Goal: Information Seeking & Learning: Learn about a topic

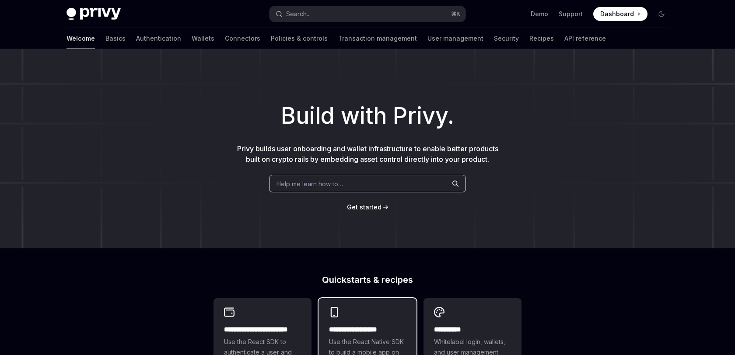
type textarea "*"
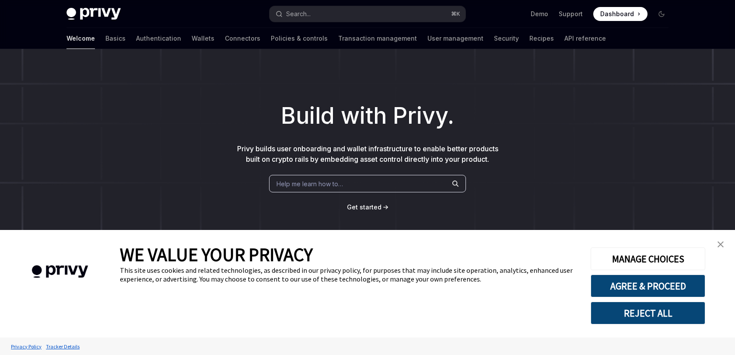
click at [725, 243] on link "close banner" at bounding box center [720, 244] width 17 height 17
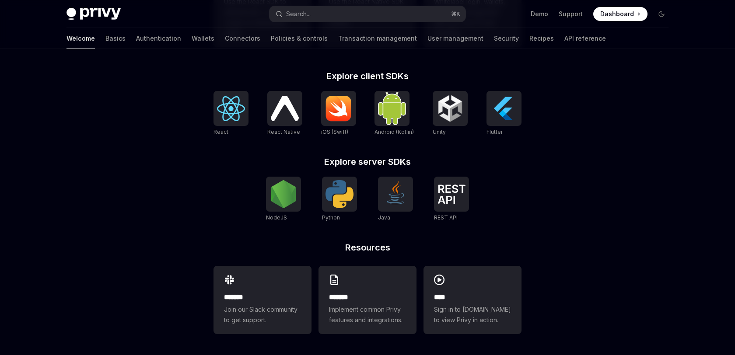
scroll to position [328, 0]
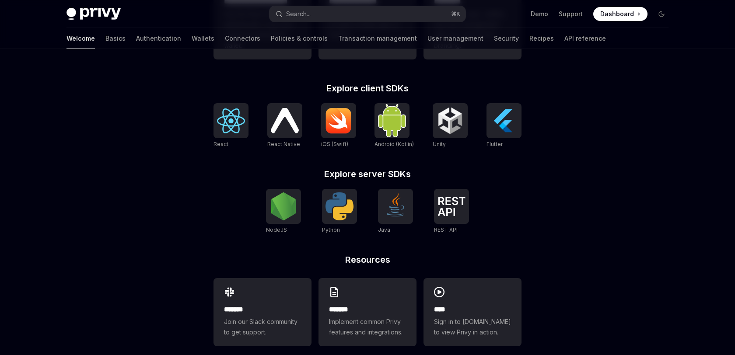
click at [249, 131] on div "React React Native React Native iOS (Swift) Android (Kotlin) Unity Unity Flutter" at bounding box center [367, 125] width 308 height 45
click at [235, 127] on img at bounding box center [231, 120] width 28 height 25
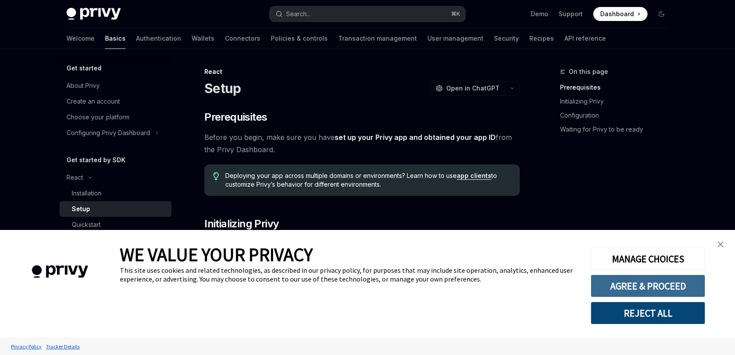
click at [691, 280] on button "AGREE & PROCEED" at bounding box center [648, 286] width 115 height 23
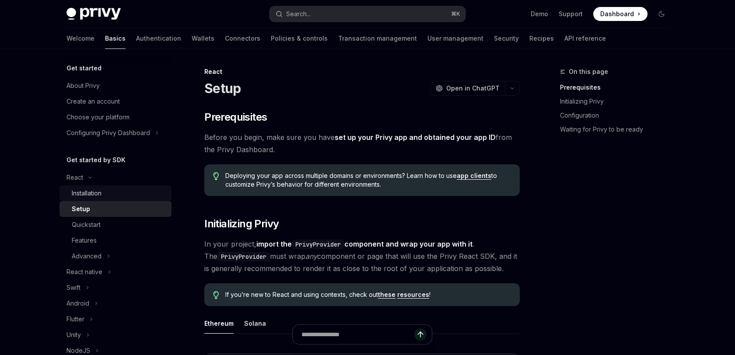
click at [133, 197] on div "Installation" at bounding box center [119, 193] width 94 height 10
type textarea "*"
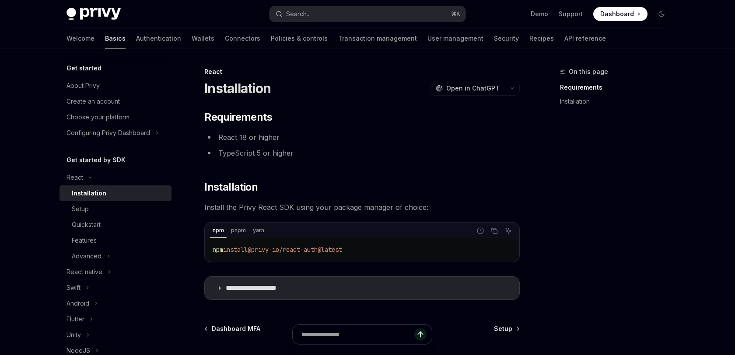
click at [358, 243] on div "npm install @privy-io/react-auth@latest" at bounding box center [362, 249] width 313 height 23
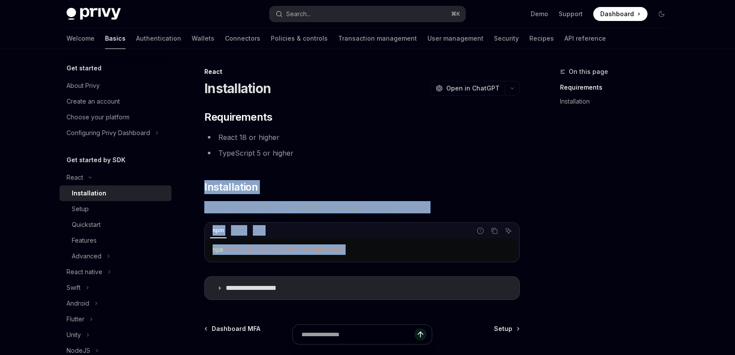
drag, startPoint x: 358, startPoint y: 243, endPoint x: 361, endPoint y: 176, distance: 66.5
click at [361, 176] on div "**********" at bounding box center [361, 205] width 315 height 190
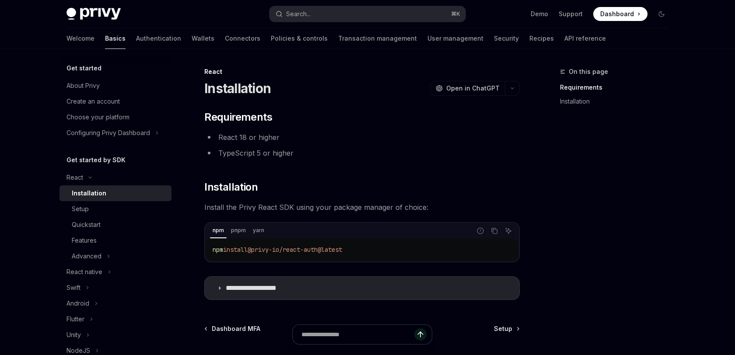
drag, startPoint x: 259, startPoint y: 249, endPoint x: 356, endPoint y: 248, distance: 97.1
click at [342, 248] on span "@privy-io/react-auth@latest" at bounding box center [295, 250] width 94 height 8
copy span "@privy-io/react-auth@latest"
drag, startPoint x: 371, startPoint y: 252, endPoint x: 257, endPoint y: 249, distance: 114.2
click at [257, 249] on code "npm install @privy-io/react-auth@latest" at bounding box center [362, 250] width 299 height 10
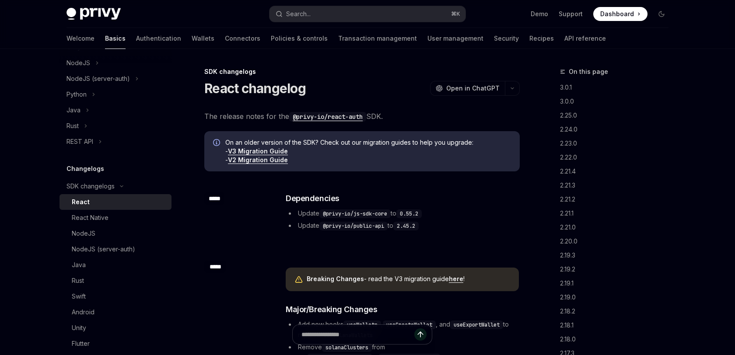
click at [283, 152] on link "V3 Migration Guide" at bounding box center [258, 151] width 60 height 8
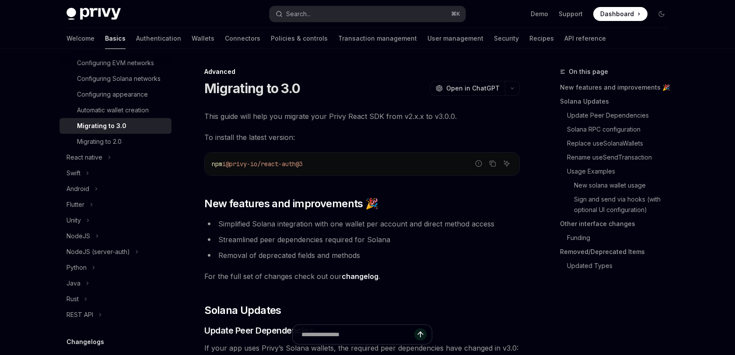
scroll to position [133, 0]
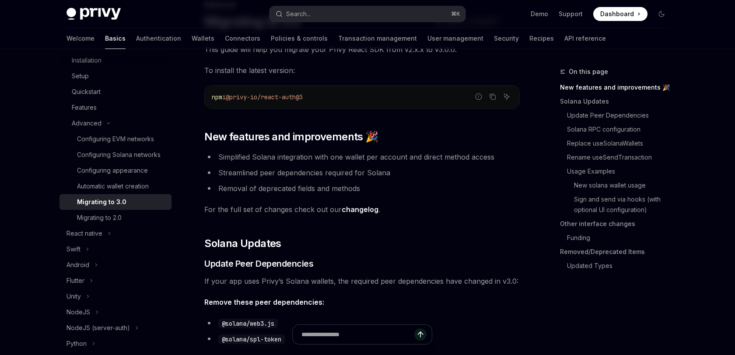
click at [391, 133] on h2 "​ New features and improvements 🎉" at bounding box center [361, 137] width 315 height 14
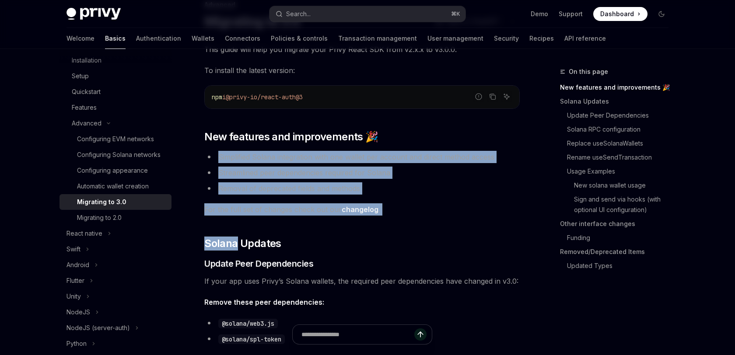
drag, startPoint x: 391, startPoint y: 133, endPoint x: 387, endPoint y: 217, distance: 85.0
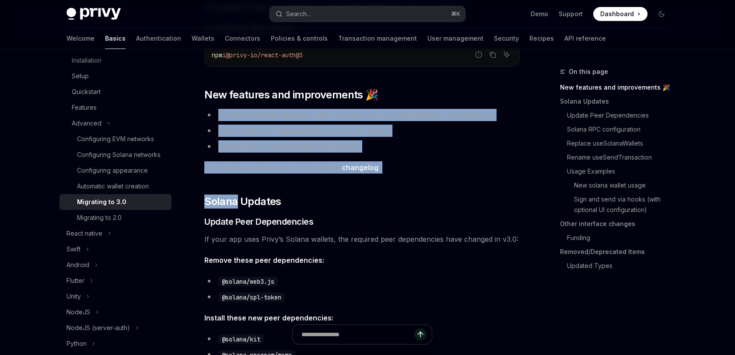
scroll to position [131, 0]
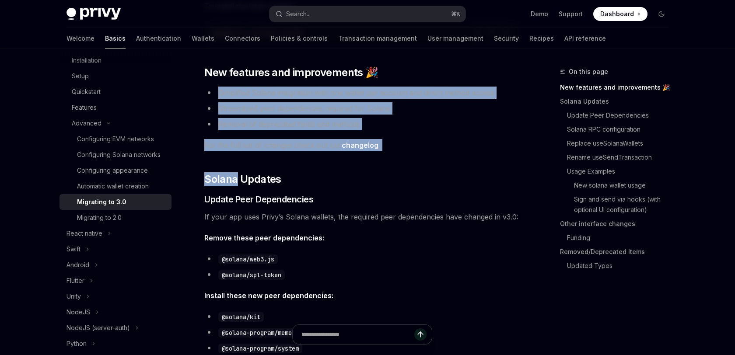
click at [387, 217] on span "If your app uses Privy’s Solana wallets, the required peer dependencies have ch…" at bounding box center [361, 217] width 315 height 12
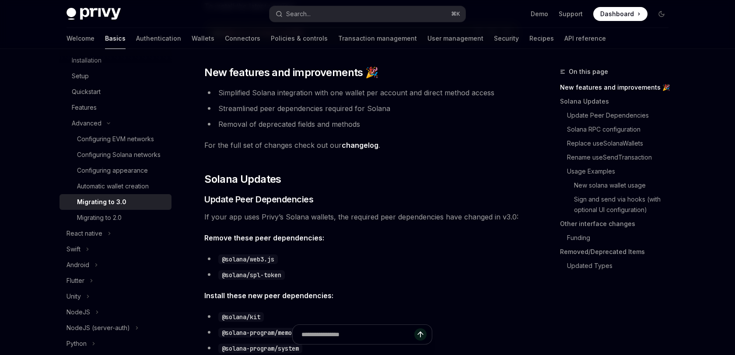
click at [387, 217] on span "If your app uses Privy’s Solana wallets, the required peer dependencies have ch…" at bounding box center [361, 217] width 315 height 12
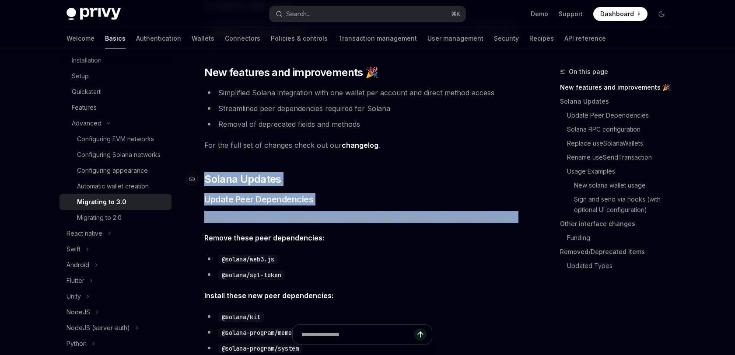
drag, startPoint x: 387, startPoint y: 217, endPoint x: 395, endPoint y: 181, distance: 37.3
click at [395, 181] on h2 "​ Solana Updates" at bounding box center [361, 179] width 315 height 14
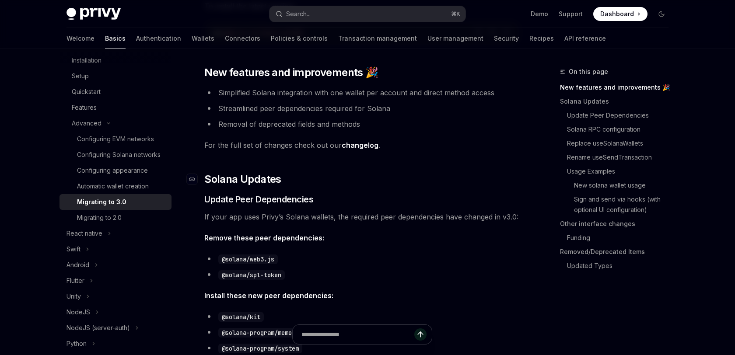
click at [395, 181] on h2 "​ Solana Updates" at bounding box center [361, 179] width 315 height 14
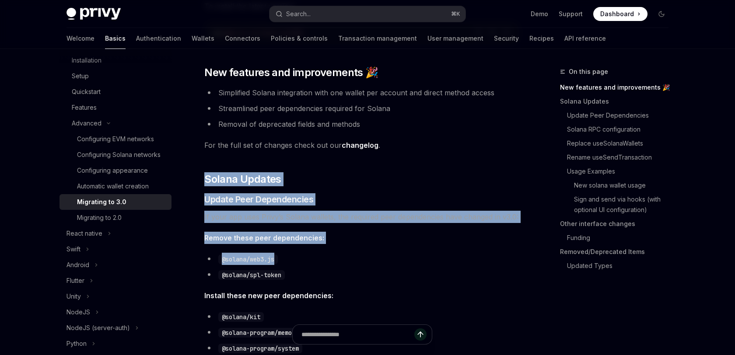
drag, startPoint x: 395, startPoint y: 181, endPoint x: 387, endPoint y: 249, distance: 68.8
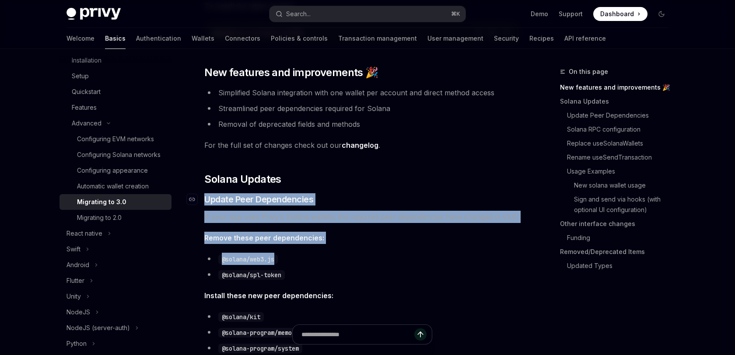
drag, startPoint x: 387, startPoint y: 249, endPoint x: 402, endPoint y: 199, distance: 53.0
click at [402, 199] on h3 "​ Update Peer Dependencies" at bounding box center [361, 199] width 315 height 12
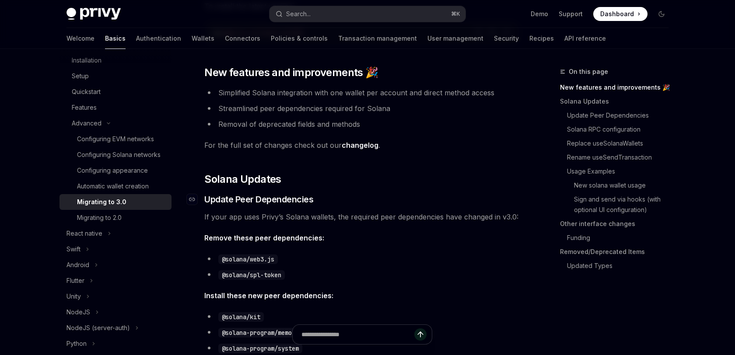
click at [402, 199] on h3 "​ Update Peer Dependencies" at bounding box center [361, 199] width 315 height 12
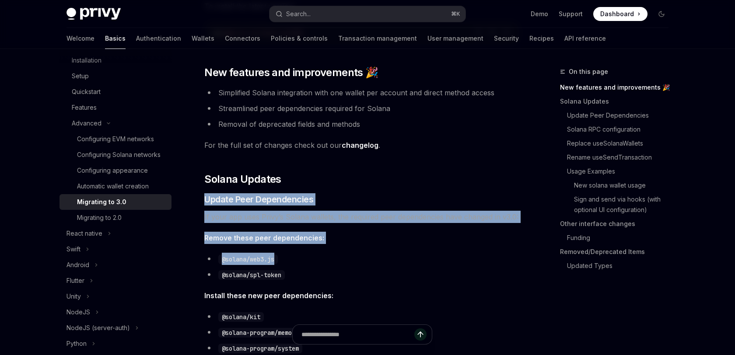
drag, startPoint x: 402, startPoint y: 199, endPoint x: 393, endPoint y: 255, distance: 57.6
click at [393, 255] on li "@solana/web3.js" at bounding box center [361, 259] width 315 height 12
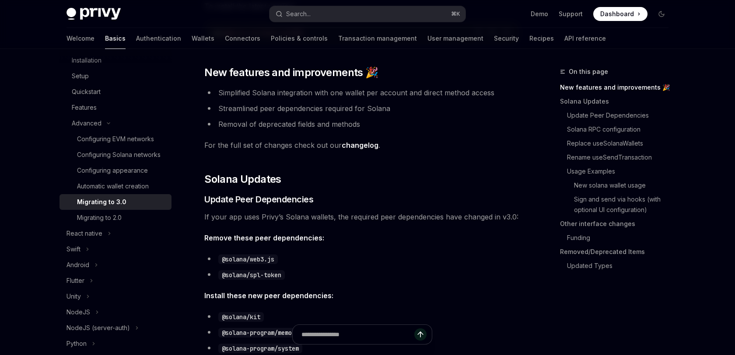
scroll to position [167, 0]
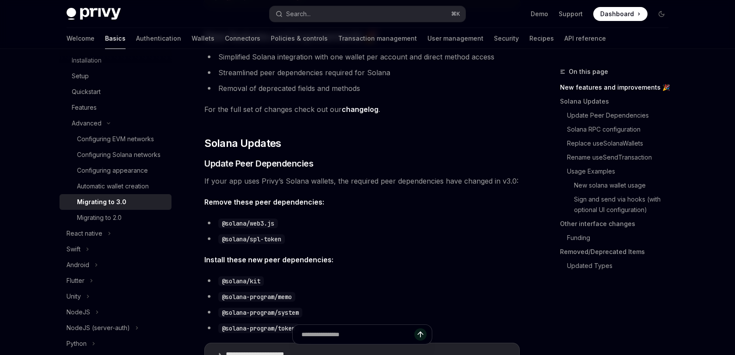
click at [393, 255] on span "Install these new peer dependencies:" at bounding box center [361, 260] width 315 height 12
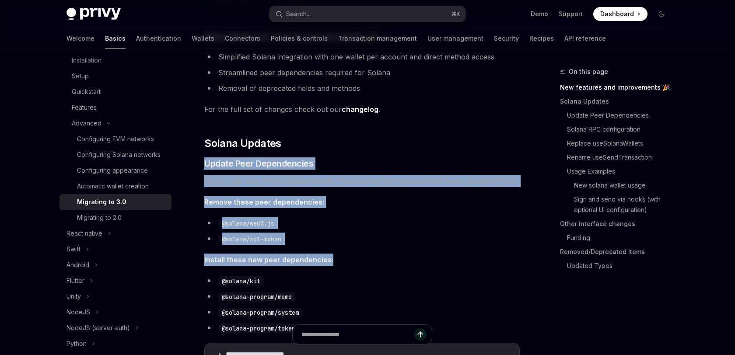
drag, startPoint x: 393, startPoint y: 255, endPoint x: 417, endPoint y: 152, distance: 106.0
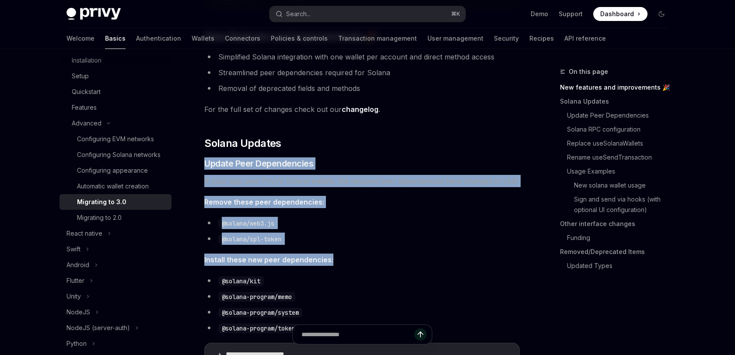
drag, startPoint x: 417, startPoint y: 152, endPoint x: 398, endPoint y: 246, distance: 95.9
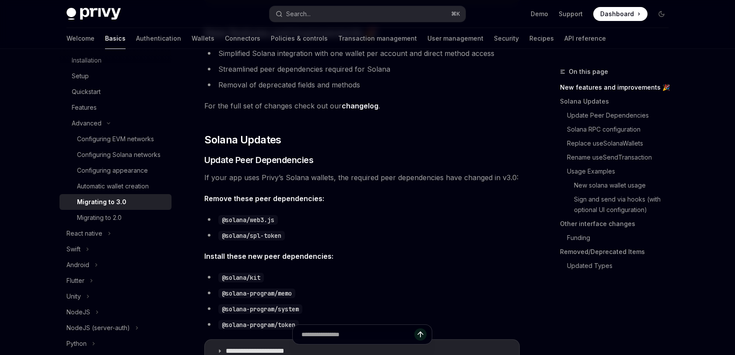
scroll to position [171, 0]
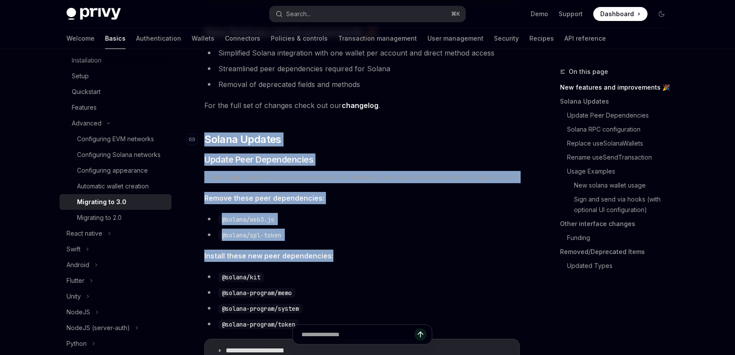
drag, startPoint x: 398, startPoint y: 246, endPoint x: 414, endPoint y: 140, distance: 107.5
click at [414, 140] on h2 "​ Solana Updates" at bounding box center [361, 140] width 315 height 14
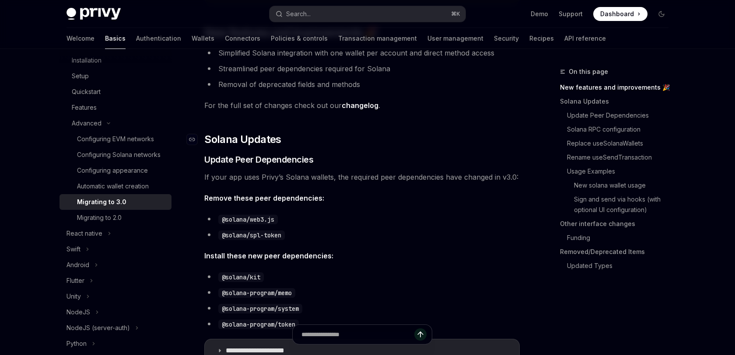
click at [414, 140] on h2 "​ Solana Updates" at bounding box center [361, 140] width 315 height 14
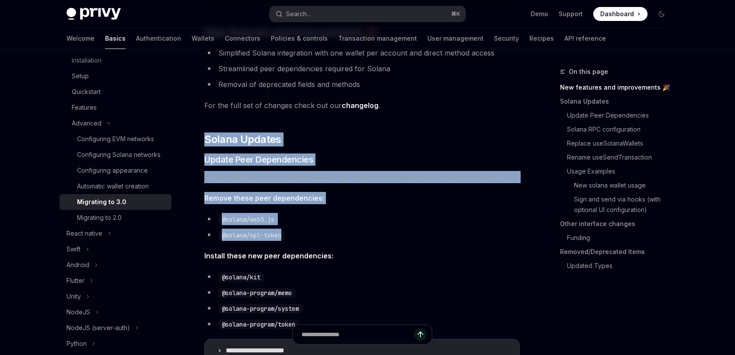
drag, startPoint x: 414, startPoint y: 140, endPoint x: 399, endPoint y: 240, distance: 100.8
click at [399, 240] on li "@solana/spl-token" at bounding box center [361, 235] width 315 height 12
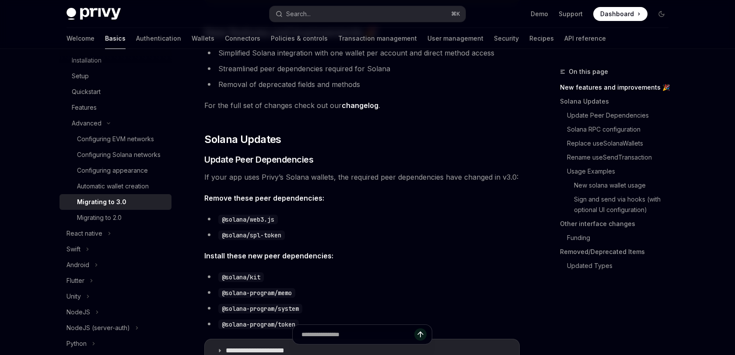
scroll to position [209, 0]
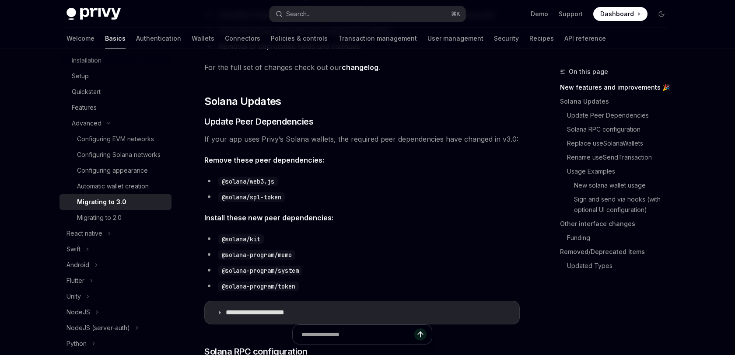
click at [399, 240] on li "@solana/kit" at bounding box center [361, 239] width 315 height 12
click at [386, 291] on li "@solana-program/token" at bounding box center [361, 286] width 315 height 12
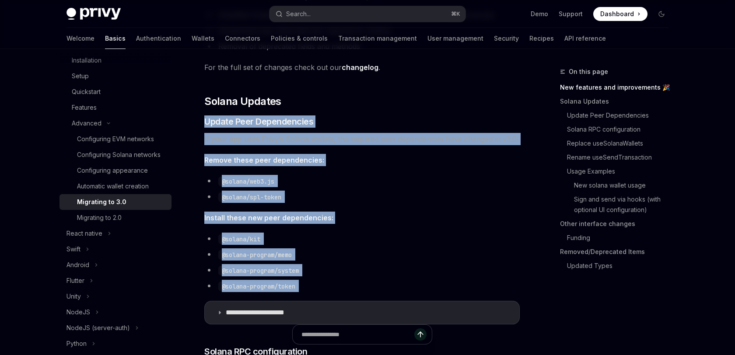
drag, startPoint x: 386, startPoint y: 291, endPoint x: 422, endPoint y: 113, distance: 181.1
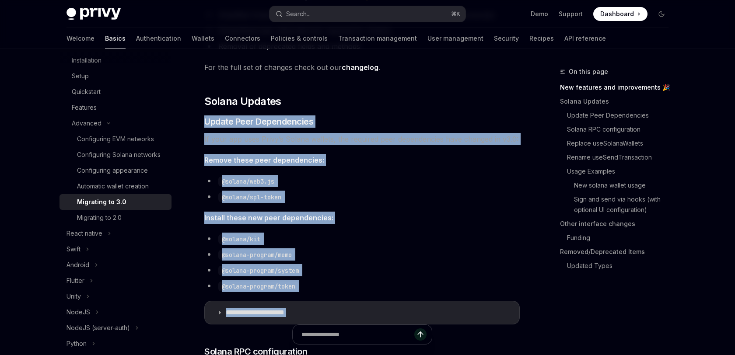
drag, startPoint x: 422, startPoint y: 113, endPoint x: 401, endPoint y: 297, distance: 184.5
click at [407, 281] on li "@solana-program/token" at bounding box center [361, 286] width 315 height 12
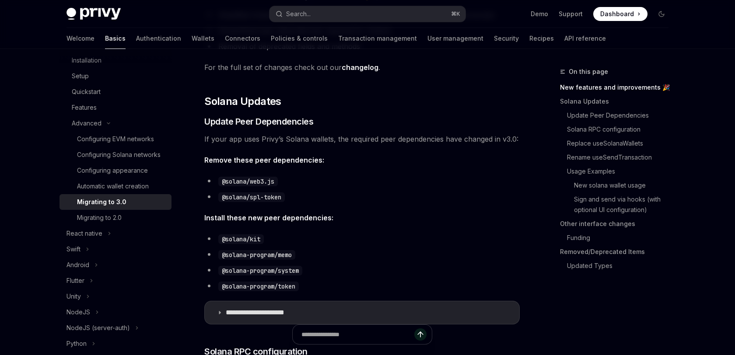
click at [407, 281] on li "@solana-program/token" at bounding box center [361, 286] width 315 height 12
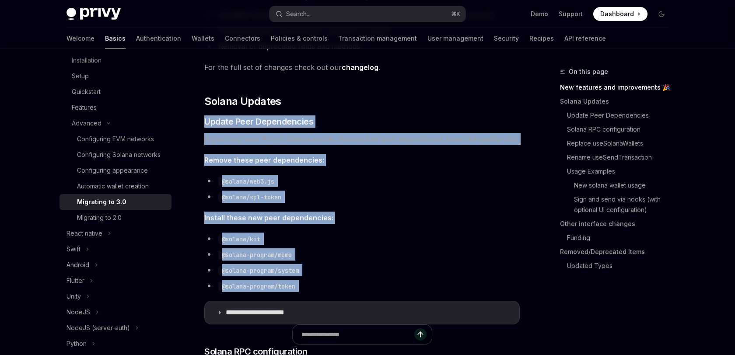
drag, startPoint x: 407, startPoint y: 281, endPoint x: 435, endPoint y: 110, distance: 173.8
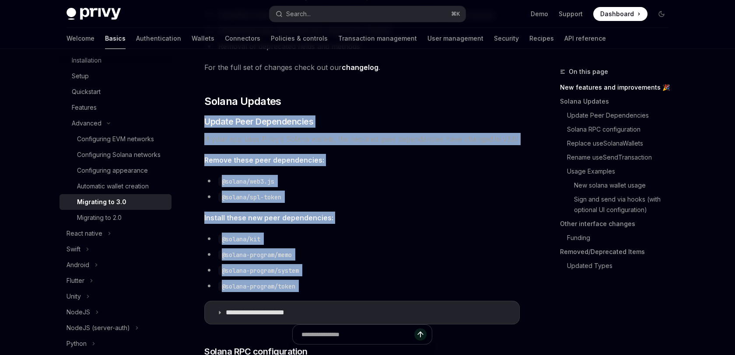
drag, startPoint x: 435, startPoint y: 110, endPoint x: 395, endPoint y: 290, distance: 184.5
click at [395, 290] on li "@solana-program/token" at bounding box center [361, 286] width 315 height 12
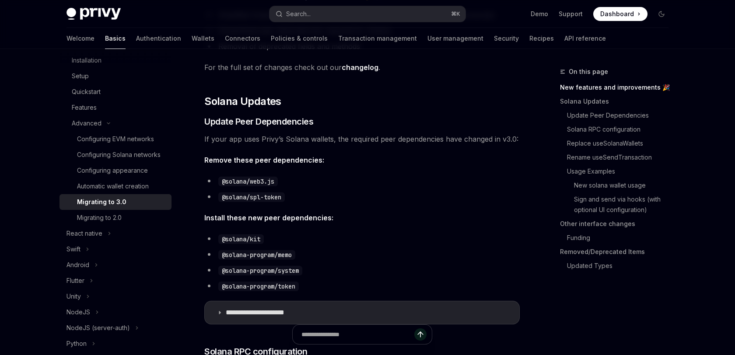
click at [395, 290] on li "@solana-program/token" at bounding box center [361, 286] width 315 height 12
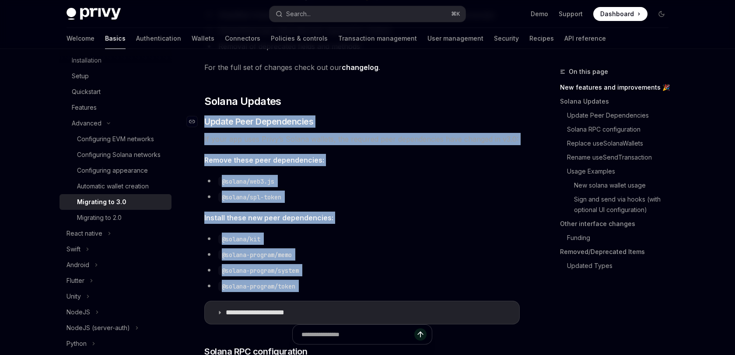
drag, startPoint x: 395, startPoint y: 290, endPoint x: 423, endPoint y: 122, distance: 170.7
click at [423, 122] on h3 "​ Update Peer Dependencies" at bounding box center [361, 121] width 315 height 12
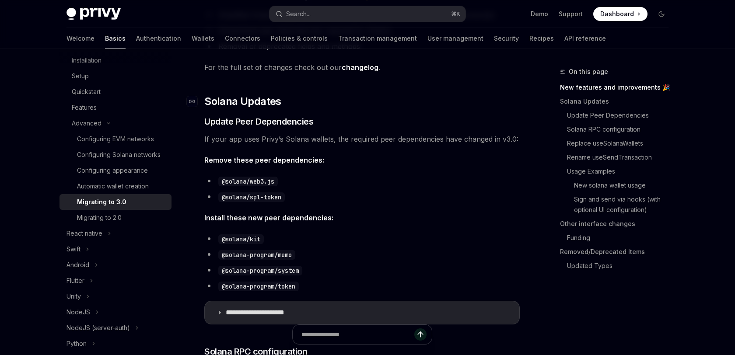
click at [428, 105] on h2 "​ Solana Updates" at bounding box center [361, 101] width 315 height 14
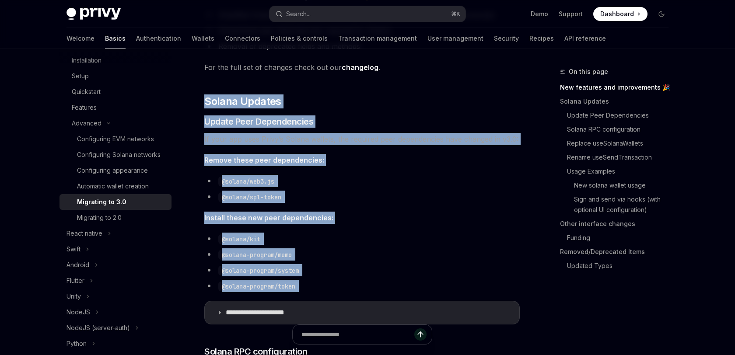
drag, startPoint x: 428, startPoint y: 105, endPoint x: 414, endPoint y: 285, distance: 181.2
click at [414, 285] on li "@solana-program/token" at bounding box center [361, 286] width 315 height 12
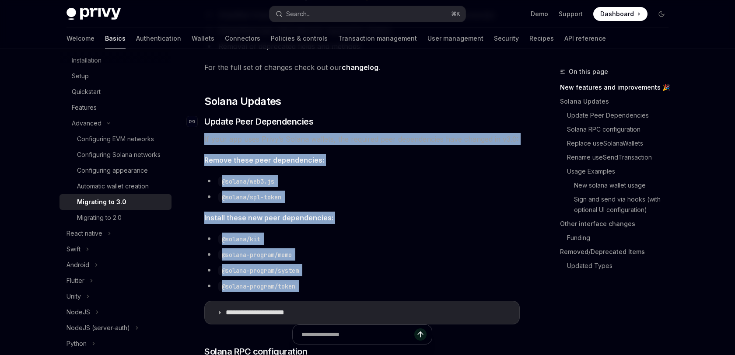
drag, startPoint x: 414, startPoint y: 285, endPoint x: 434, endPoint y: 127, distance: 159.1
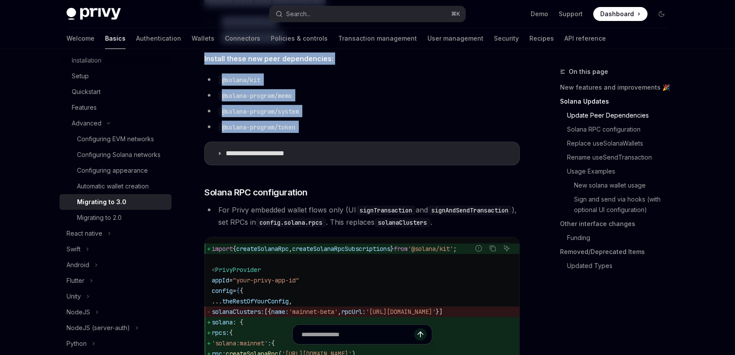
scroll to position [403, 0]
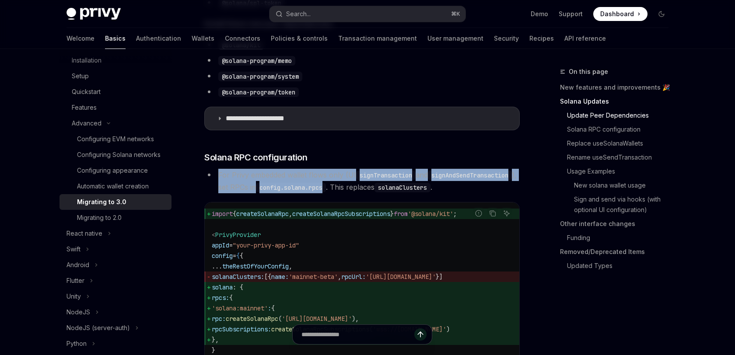
drag, startPoint x: 429, startPoint y: 155, endPoint x: 425, endPoint y: 188, distance: 32.6
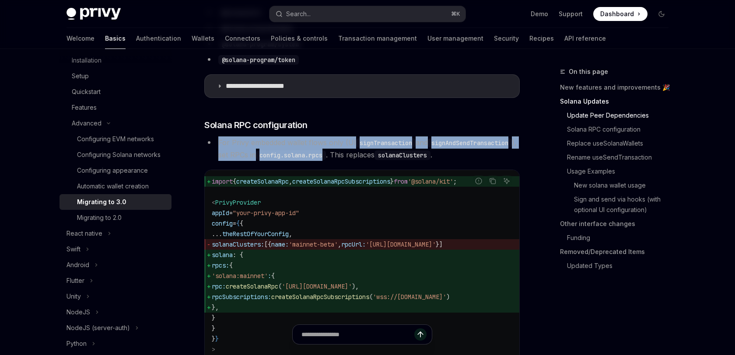
scroll to position [451, 0]
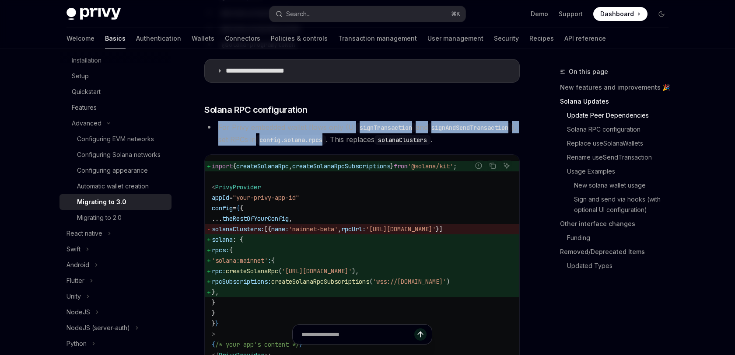
click at [425, 188] on code "import { createSolanaRpc , createSolanaRpcSubscriptions } from '@solana/kit' ; …" at bounding box center [362, 260] width 301 height 199
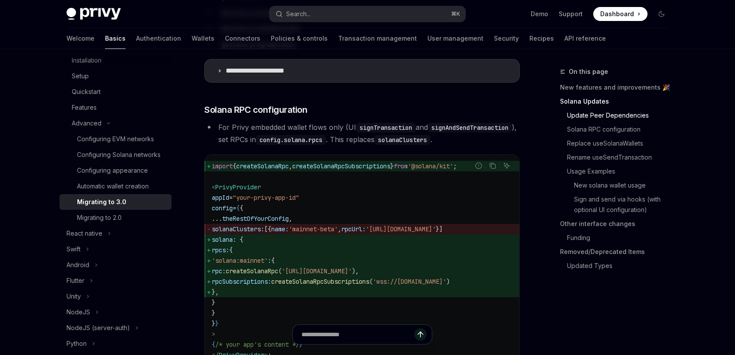
click at [425, 188] on code "import { createSolanaRpc , createSolanaRpcSubscriptions } from '@solana/kit' ; …" at bounding box center [362, 260] width 301 height 199
drag, startPoint x: 425, startPoint y: 188, endPoint x: 416, endPoint y: 284, distance: 96.7
click at [416, 284] on code "import { createSolanaRpc , createSolanaRpcSubscriptions } from '@solana/kit' ; …" at bounding box center [362, 260] width 301 height 199
click at [352, 275] on span "'https://api.mainnet-beta.solana.com'" at bounding box center [317, 271] width 70 height 8
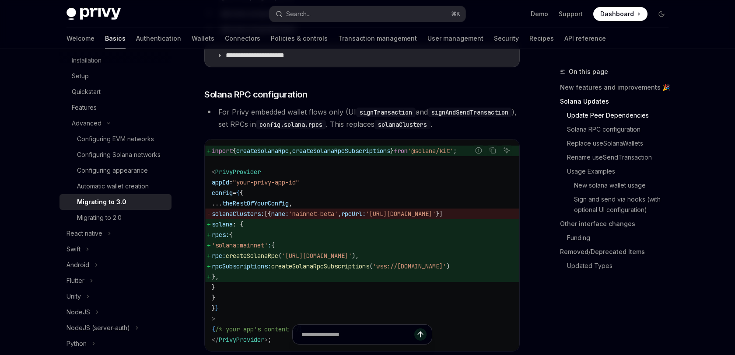
scroll to position [474, 0]
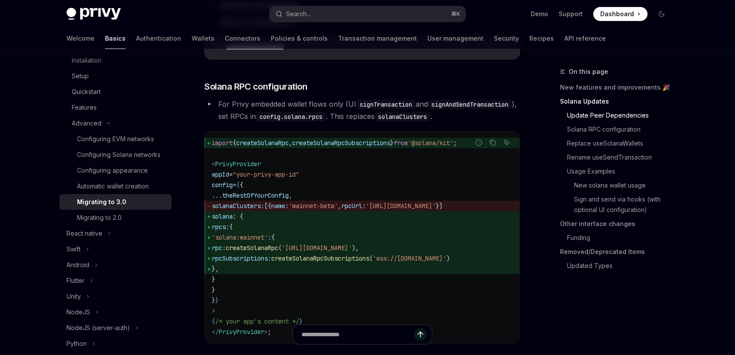
click at [416, 274] on span "}," at bounding box center [362, 269] width 301 height 10
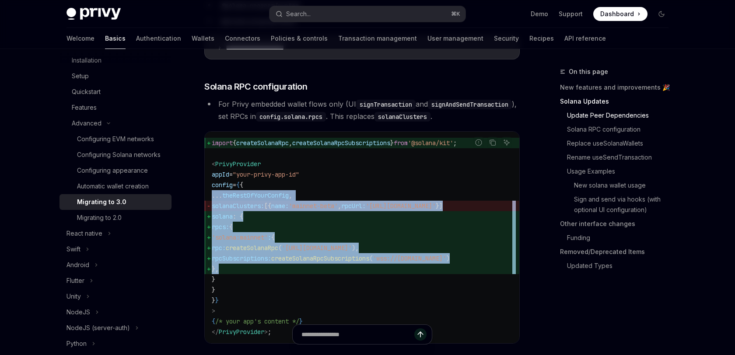
drag, startPoint x: 416, startPoint y: 284, endPoint x: 420, endPoint y: 205, distance: 78.9
click at [420, 205] on code "import { createSolanaRpc , createSolanaRpcSubscriptions } from '@solana/kit' ; …" at bounding box center [362, 237] width 301 height 199
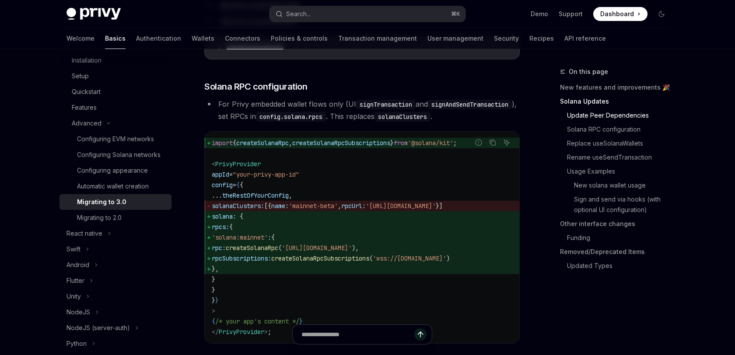
click at [420, 205] on code "import { createSolanaRpc , createSolanaRpcSubscriptions } from '@solana/kit' ; …" at bounding box center [362, 237] width 301 height 199
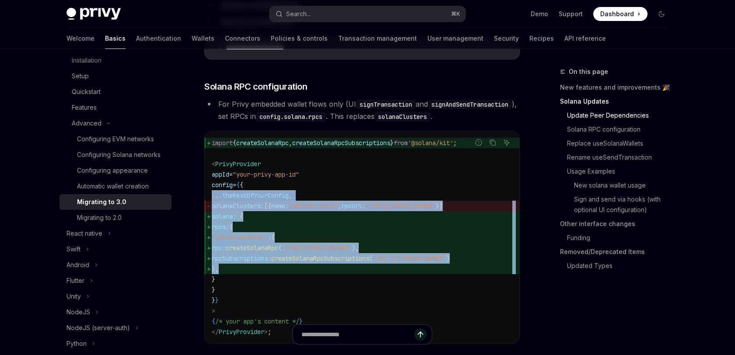
drag, startPoint x: 420, startPoint y: 205, endPoint x: 412, endPoint y: 278, distance: 73.1
click at [412, 278] on code "import { createSolanaRpc , createSolanaRpcSubscriptions } from '@solana/kit' ; …" at bounding box center [362, 237] width 301 height 199
click at [412, 274] on span "}," at bounding box center [362, 269] width 301 height 10
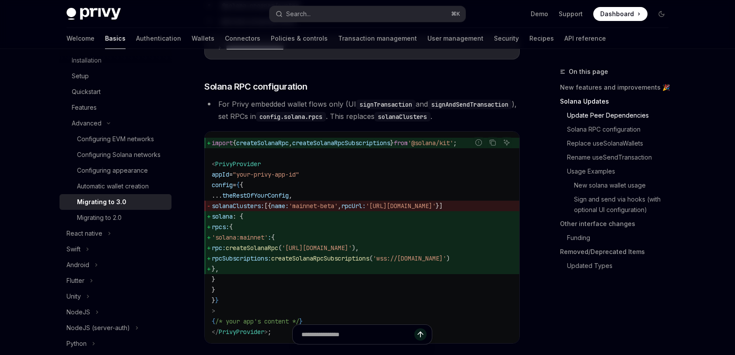
click at [412, 274] on span "}," at bounding box center [362, 269] width 301 height 10
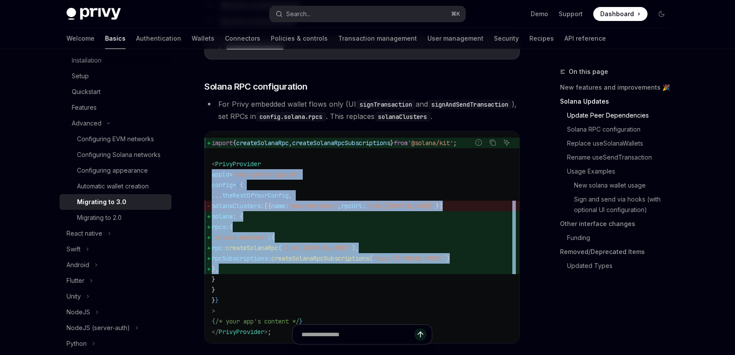
drag, startPoint x: 412, startPoint y: 278, endPoint x: 411, endPoint y: 183, distance: 94.9
click at [411, 183] on code "import { createSolanaRpc , createSolanaRpcSubscriptions } from '@solana/kit' ; …" at bounding box center [362, 237] width 301 height 199
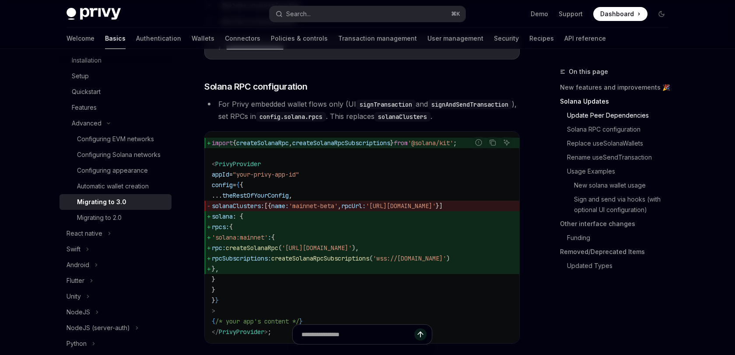
click at [325, 122] on li "For Privy embedded wallet flows only (UI signTransaction and signAndSendTransac…" at bounding box center [361, 110] width 315 height 24
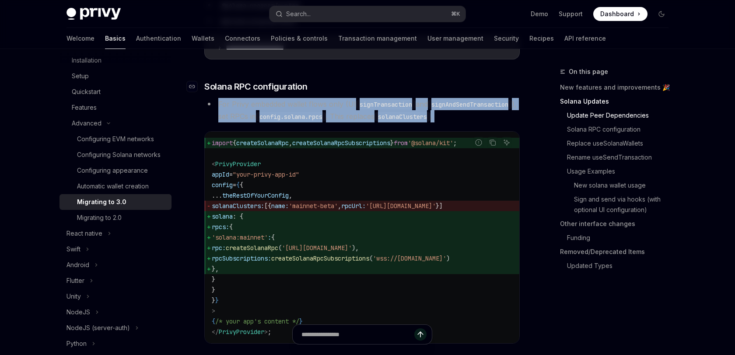
drag, startPoint x: 325, startPoint y: 133, endPoint x: 328, endPoint y: 85, distance: 47.8
click at [328, 85] on h3 "​ Solana RPC configuration" at bounding box center [361, 86] width 315 height 12
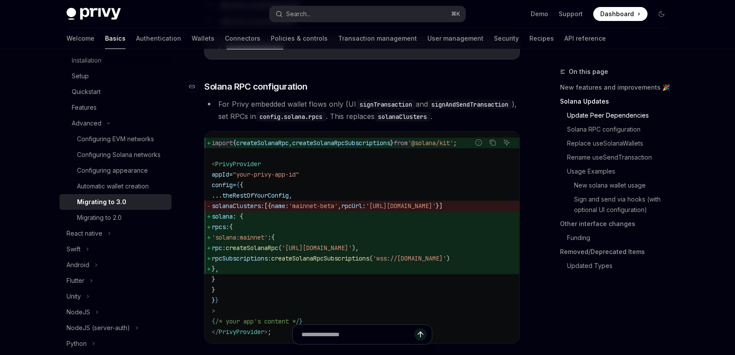
click at [328, 85] on h3 "​ Solana RPC configuration" at bounding box center [361, 86] width 315 height 12
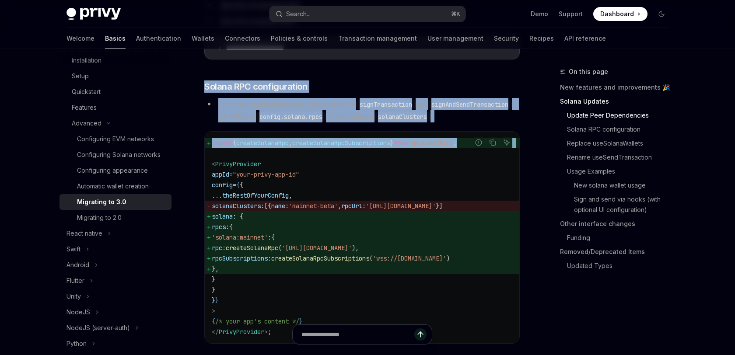
drag, startPoint x: 328, startPoint y: 85, endPoint x: 322, endPoint y: 146, distance: 61.5
click at [322, 146] on div "import { createSolanaRpc , createSolanaRpcSubscriptions } from '@solana/kit' ; …" at bounding box center [362, 238] width 315 height 212
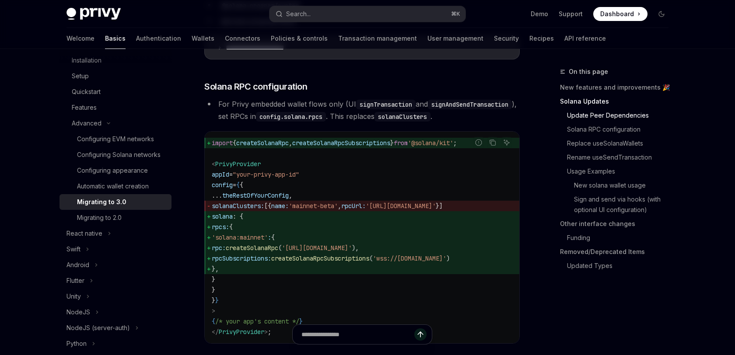
click at [329, 122] on li "For Privy embedded wallet flows only (UI signTransaction and signAndSendTransac…" at bounding box center [361, 110] width 315 height 24
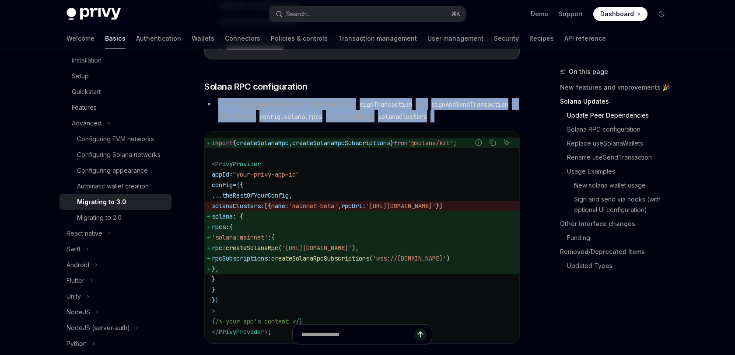
drag, startPoint x: 329, startPoint y: 129, endPoint x: 332, endPoint y: 101, distance: 27.6
click at [332, 101] on li "For Privy embedded wallet flows only (UI signTransaction and signAndSendTransac…" at bounding box center [361, 110] width 315 height 24
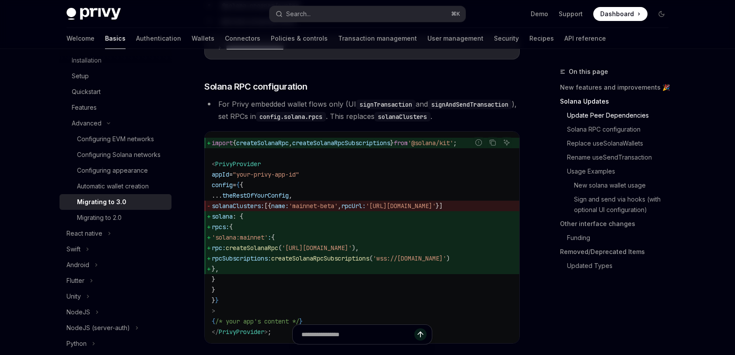
click at [332, 101] on li "For Privy embedded wallet flows only (UI signTransaction and signAndSendTransac…" at bounding box center [361, 110] width 315 height 24
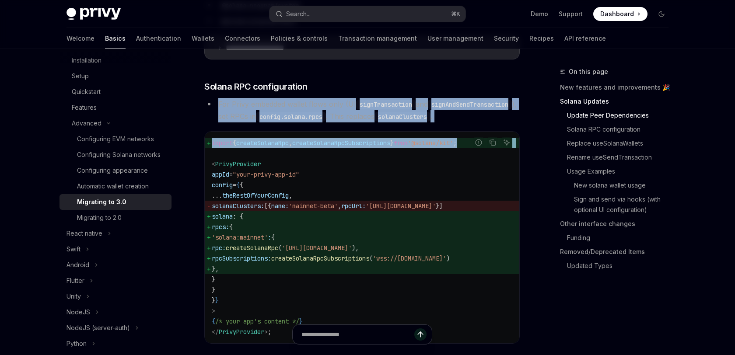
drag, startPoint x: 332, startPoint y: 101, endPoint x: 329, endPoint y: 138, distance: 37.2
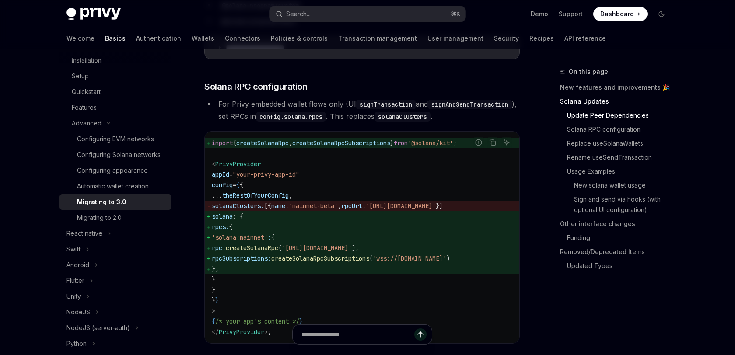
click at [333, 122] on li "For Privy embedded wallet flows only (UI signTransaction and signAndSendTransac…" at bounding box center [361, 110] width 315 height 24
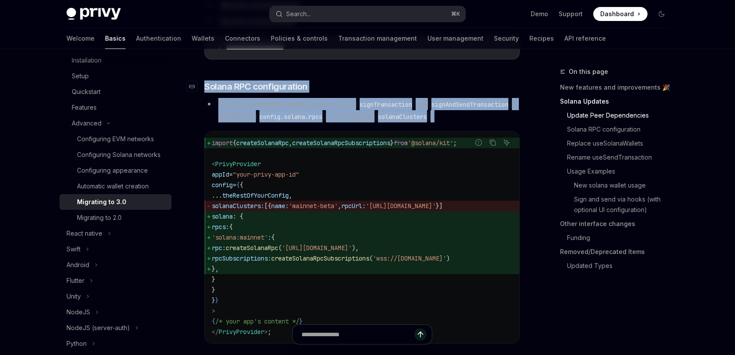
drag, startPoint x: 333, startPoint y: 128, endPoint x: 337, endPoint y: 89, distance: 38.7
click at [337, 89] on h3 "​ Solana RPC configuration" at bounding box center [361, 86] width 315 height 12
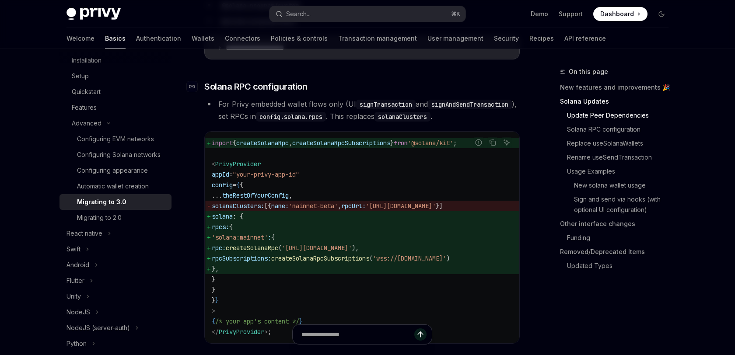
click at [337, 89] on h3 "​ Solana RPC configuration" at bounding box center [361, 86] width 315 height 12
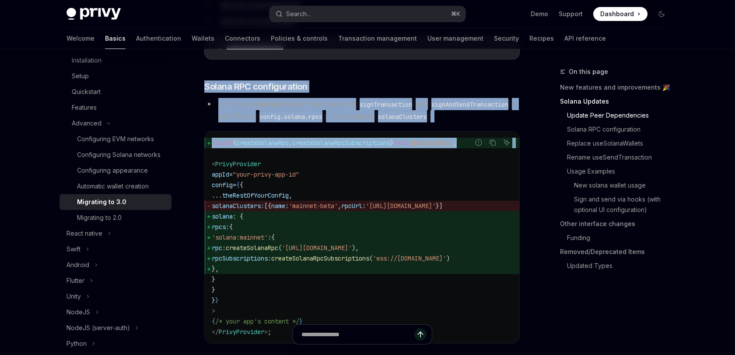
drag, startPoint x: 337, startPoint y: 89, endPoint x: 333, endPoint y: 135, distance: 46.1
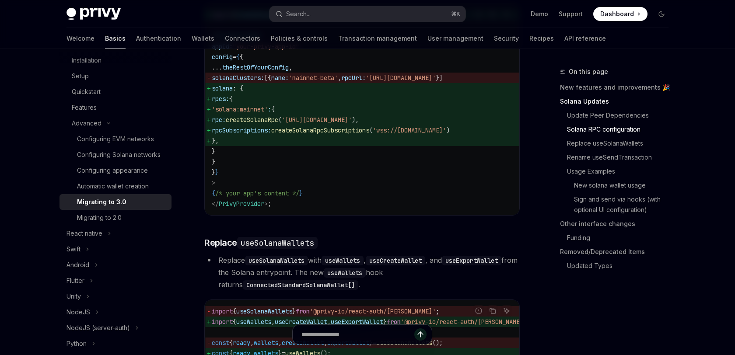
scroll to position [693, 0]
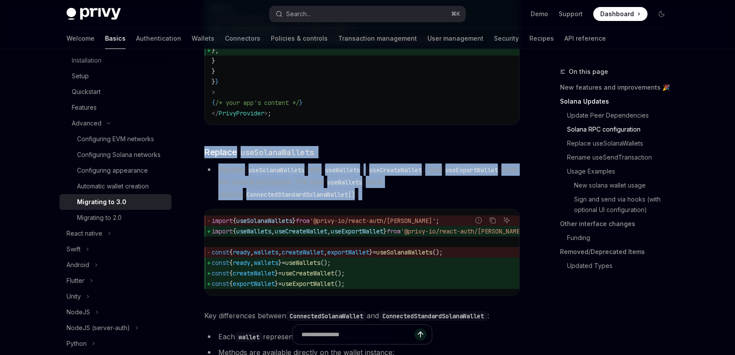
drag, startPoint x: 333, startPoint y: 155, endPoint x: 336, endPoint y: 189, distance: 34.2
click at [336, 175] on code "useWallets" at bounding box center [343, 170] width 42 height 10
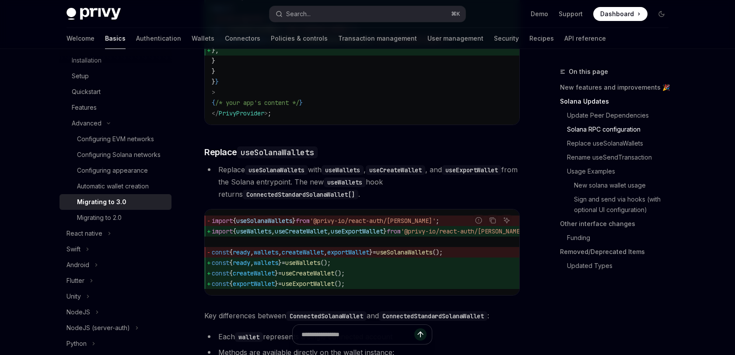
click at [336, 175] on code "useWallets" at bounding box center [343, 170] width 42 height 10
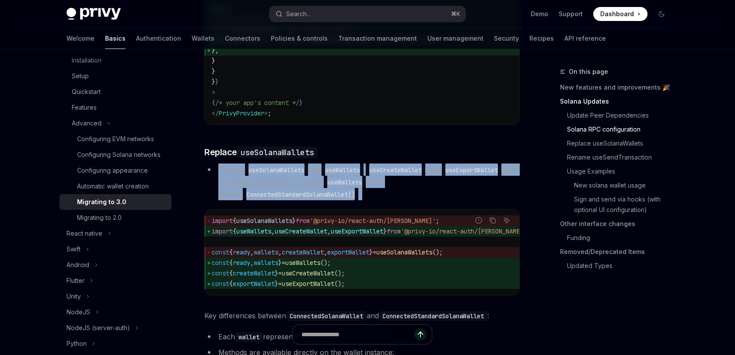
drag, startPoint x: 336, startPoint y: 189, endPoint x: 340, endPoint y: 174, distance: 15.5
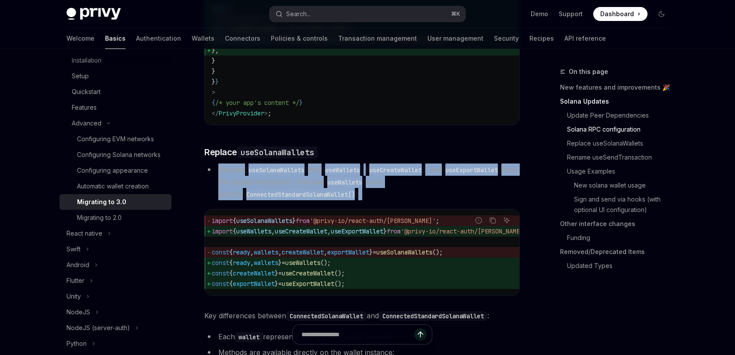
drag, startPoint x: 340, startPoint y: 174, endPoint x: 336, endPoint y: 189, distance: 15.3
click at [336, 175] on code "useWallets" at bounding box center [343, 170] width 42 height 10
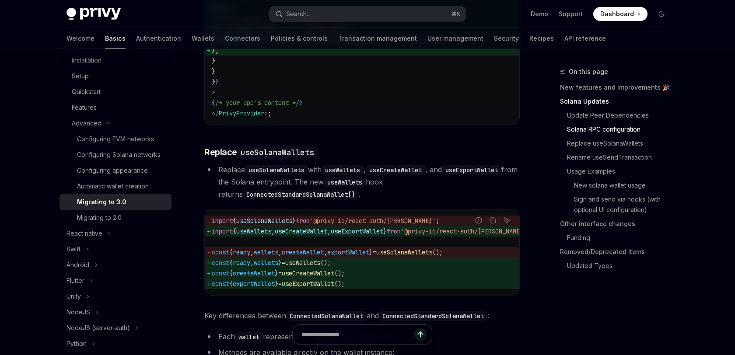
click at [336, 175] on code "useWallets" at bounding box center [343, 170] width 42 height 10
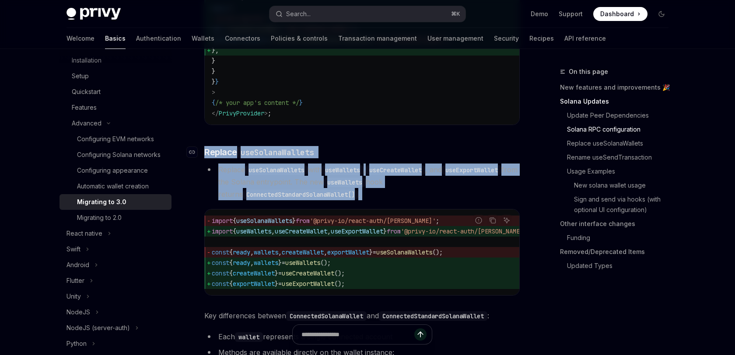
drag
click at [341, 158] on h3 "​ Replace useSolanaWallets" at bounding box center [361, 152] width 315 height 12
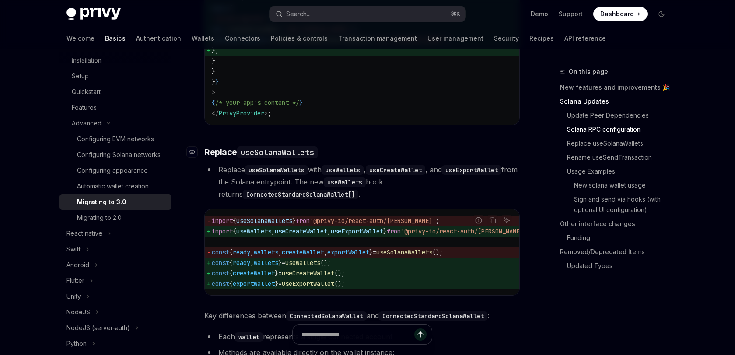
click at [341, 158] on h3 "​ Replace useSolanaWallets" at bounding box center [361, 152] width 315 height 12
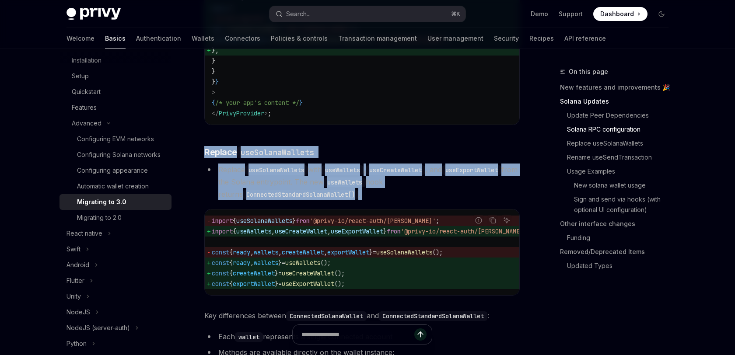
click at [338, 175] on code "useWallets" at bounding box center [343, 170] width 42 height 10
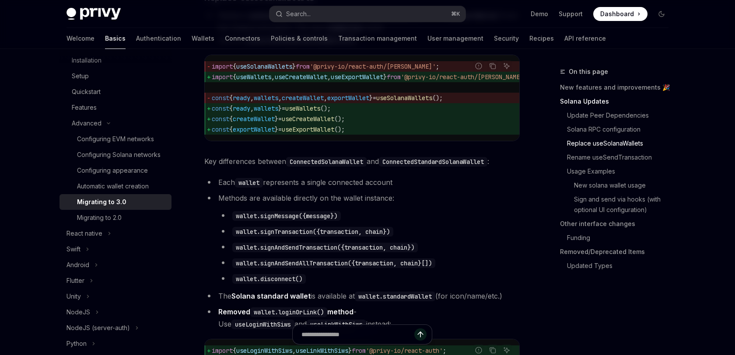
scroll to position [863, 0]
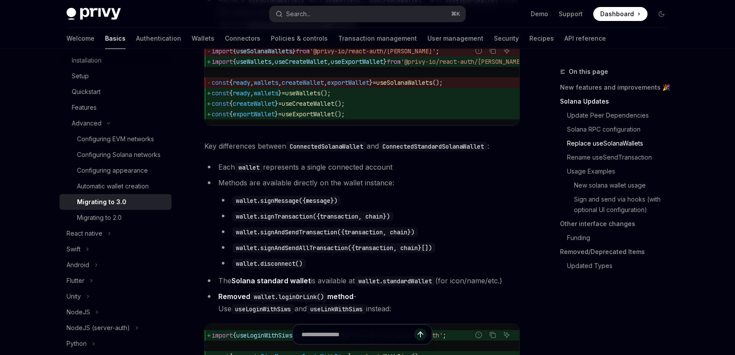
click at [391, 173] on li "Each wallet represents a single connected account" at bounding box center [361, 167] width 315 height 12
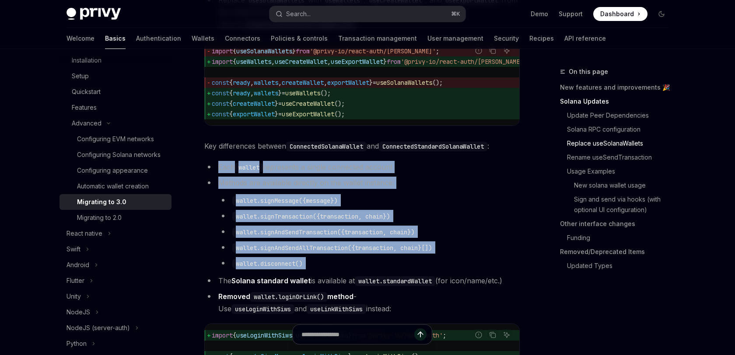
click at [393, 281] on ul "Each wallet represents a single connected account Methods are available directl…" at bounding box center [361, 238] width 315 height 154
click at [393, 269] on li "wallet.disconnect()" at bounding box center [368, 263] width 301 height 12
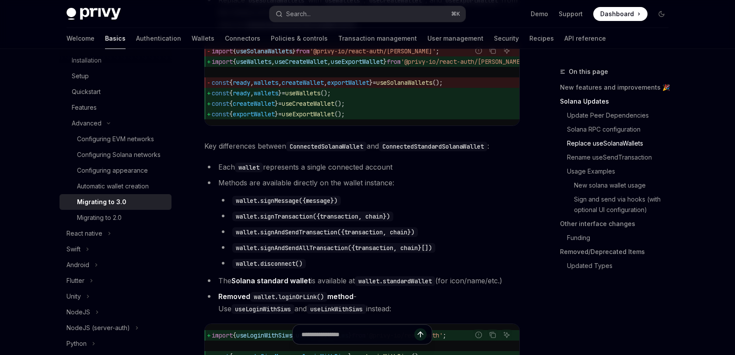
click at [393, 269] on li "wallet.disconnect()" at bounding box center [368, 263] width 301 height 12
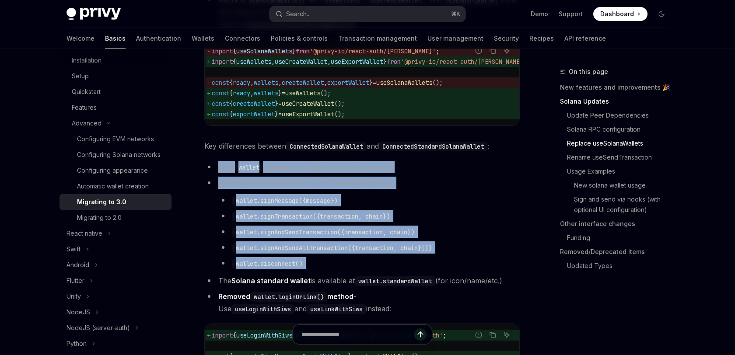
click at [417, 189] on ul "Each wallet represents a single connected account Methods are available directl…" at bounding box center [361, 238] width 315 height 154
click at [417, 173] on li "Each wallet represents a single connected account" at bounding box center [361, 167] width 315 height 12
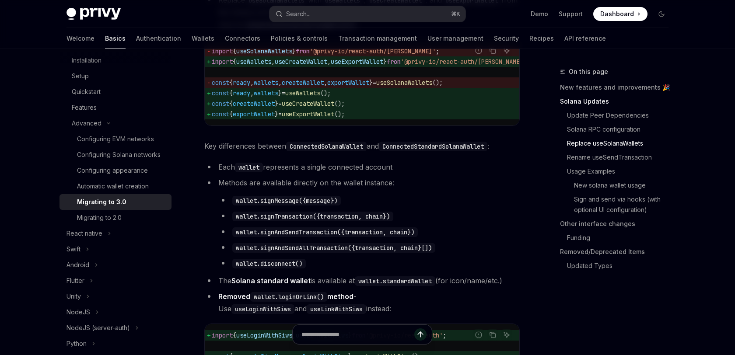
click at [417, 173] on li "Each wallet represents a single connected account" at bounding box center [361, 167] width 315 height 12
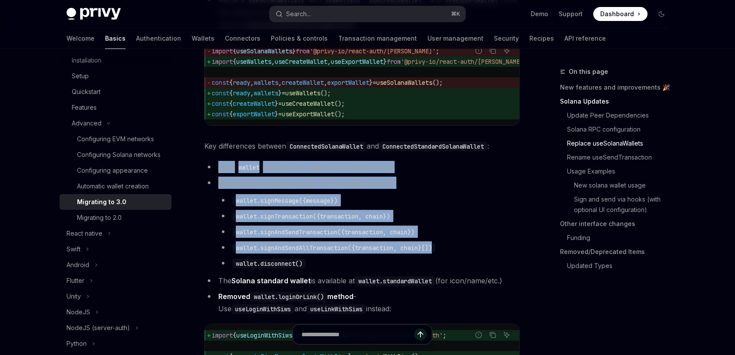
click at [408, 264] on ul "Each wallet represents a single connected account Methods are available directl…" at bounding box center [361, 238] width 315 height 154
click at [401, 269] on li "wallet.disconnect()" at bounding box center [368, 263] width 301 height 12
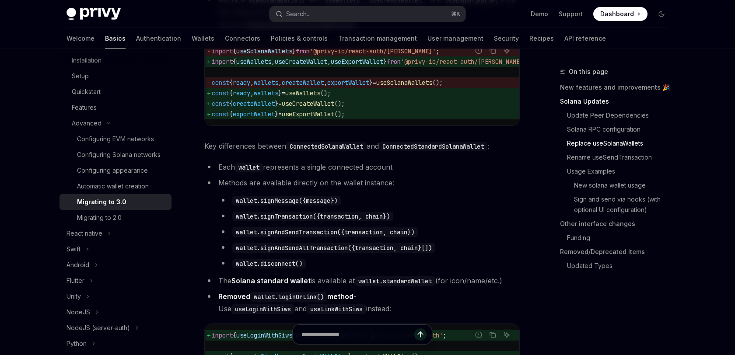
click at [401, 269] on li "wallet.disconnect()" at bounding box center [368, 263] width 301 height 12
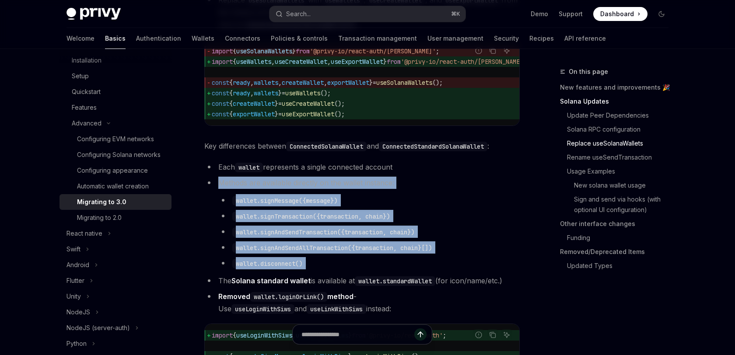
click at [423, 196] on li "Methods are available directly on the wallet instance: wallet.signMessage({mess…" at bounding box center [361, 223] width 315 height 93
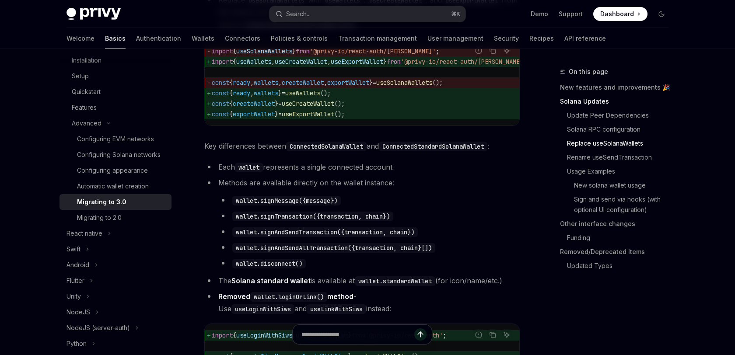
click at [423, 196] on li "Methods are available directly on the wallet instance: wallet.signMessage({mess…" at bounding box center [361, 223] width 315 height 93
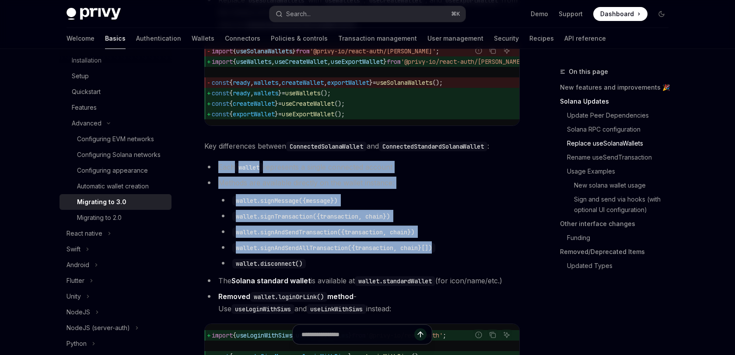
click at [419, 253] on code "wallet.signAndSendAllTransaction({transaction, chain}[])" at bounding box center [333, 248] width 203 height 10
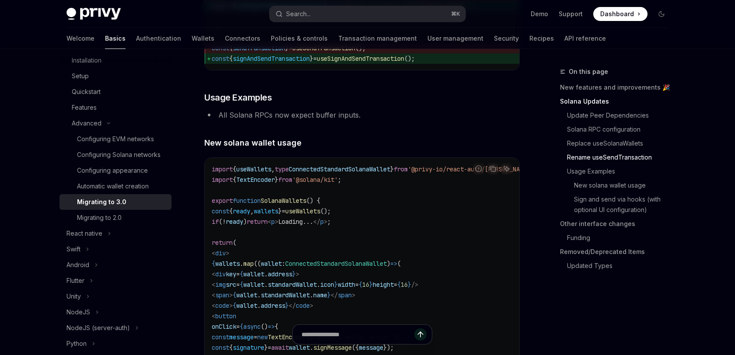
scroll to position [1444, 0]
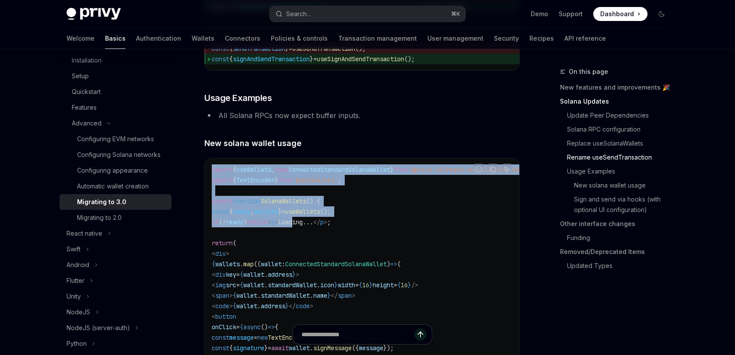
drag, startPoint x: 313, startPoint y: 241, endPoint x: 349, endPoint y: 179, distance: 71.7
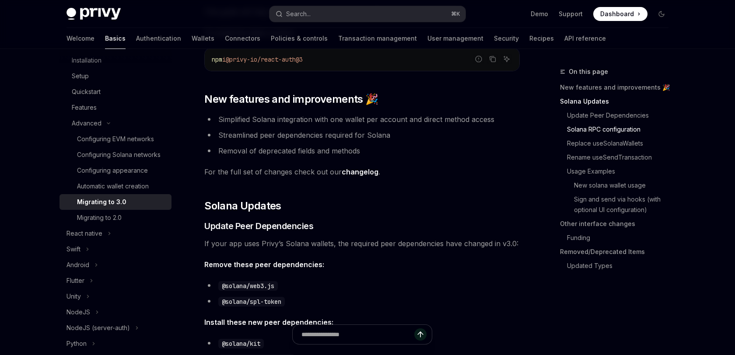
scroll to position [0, 0]
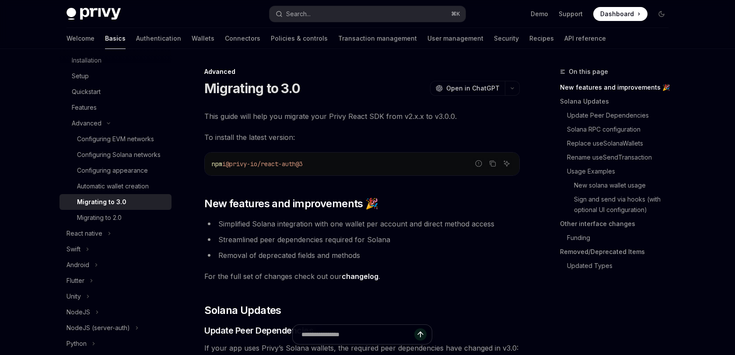
type textarea "*"
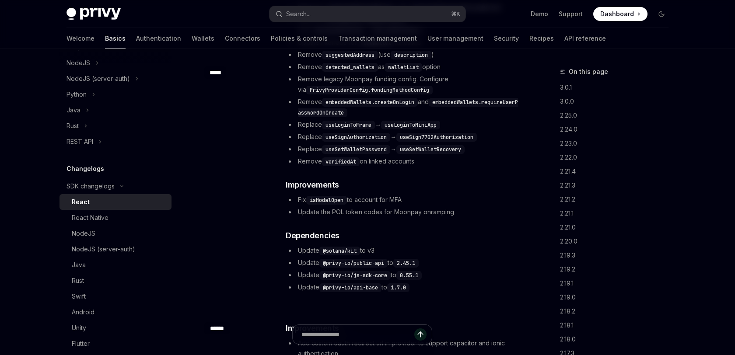
scroll to position [603, 0]
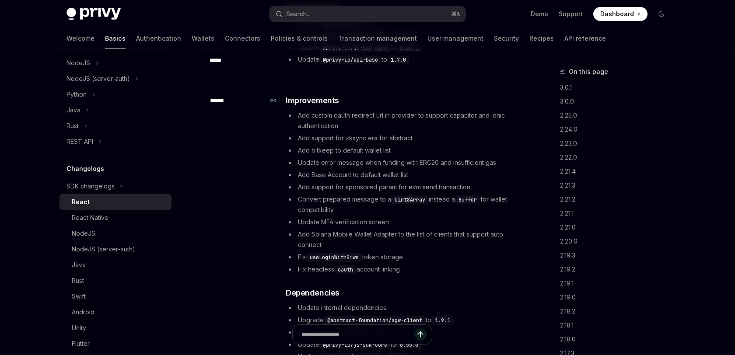
click at [405, 95] on h3 "​ Improvements" at bounding box center [402, 100] width 233 height 12
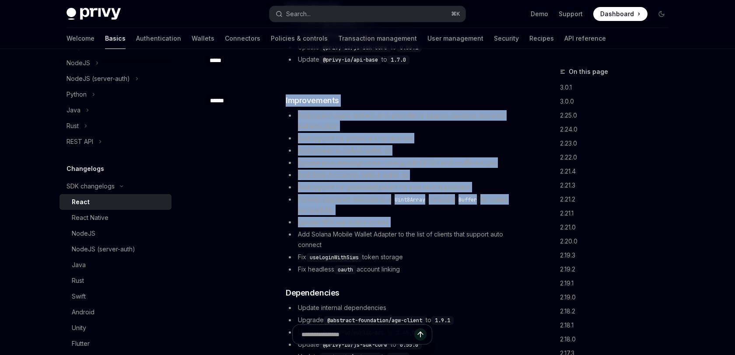
drag, startPoint x: 405, startPoint y: 95, endPoint x: 416, endPoint y: 217, distance: 122.1
click at [416, 217] on div "​ Improvements Add custom oauth redirect url in provider to support capacitor a…" at bounding box center [402, 228] width 233 height 268
click at [416, 217] on li "Update MFA verification screen" at bounding box center [402, 222] width 233 height 10
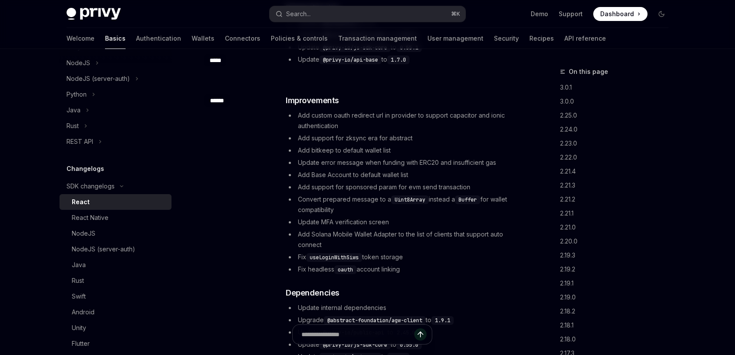
click at [416, 217] on li "Update MFA verification screen" at bounding box center [402, 222] width 233 height 10
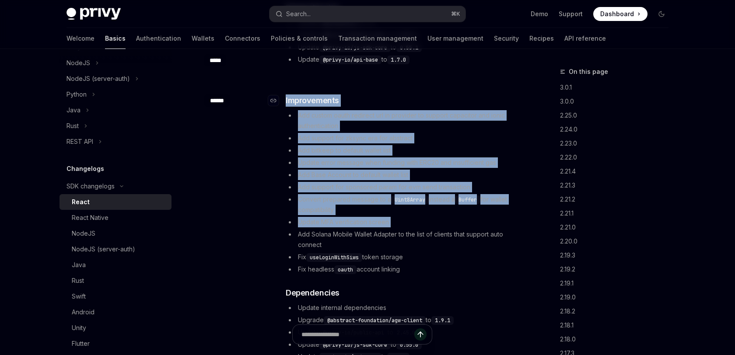
drag, startPoint x: 416, startPoint y: 217, endPoint x: 433, endPoint y: 98, distance: 119.8
click at [433, 98] on div "​ Improvements Add custom oauth redirect url in provider to support capacitor a…" at bounding box center [402, 228] width 233 height 268
click at [433, 98] on h3 "​ Improvements" at bounding box center [402, 100] width 233 height 12
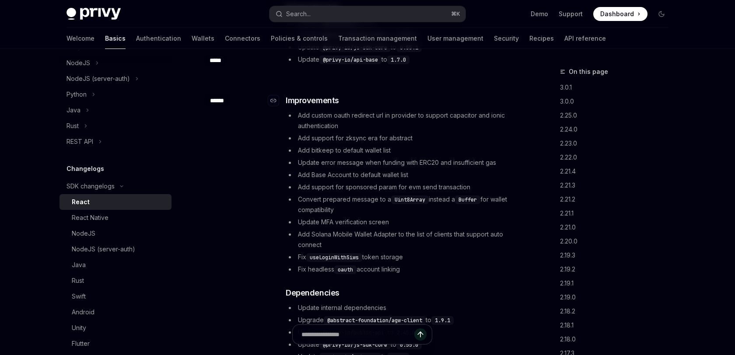
click at [433, 98] on h3 "​ Improvements" at bounding box center [402, 100] width 233 height 12
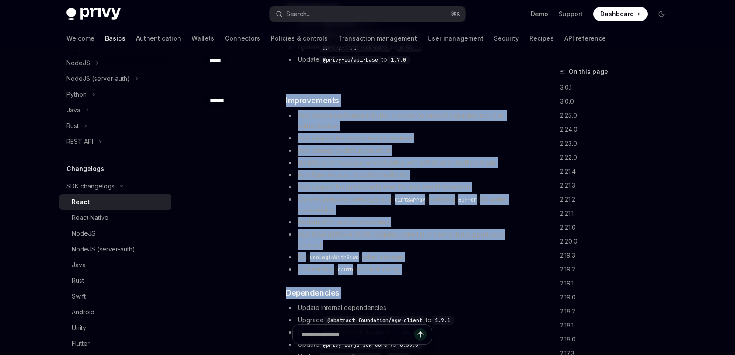
drag, startPoint x: 433, startPoint y: 98, endPoint x: 435, endPoint y: 280, distance: 181.6
click at [435, 280] on div "​ Improvements Add custom oauth redirect url in provider to support capacitor a…" at bounding box center [402, 228] width 233 height 268
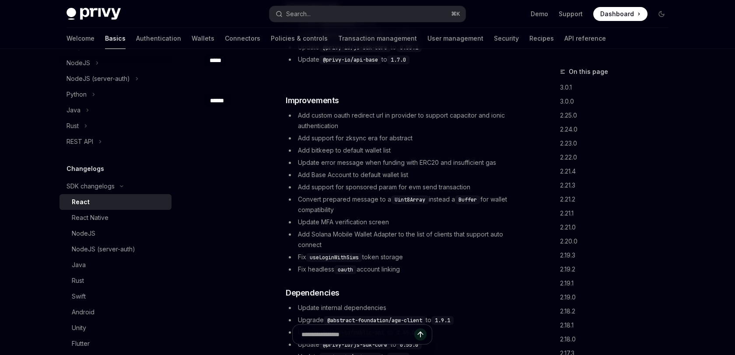
click at [435, 280] on div "​ Improvements Add custom oauth redirect url in provider to support capacitor a…" at bounding box center [402, 228] width 233 height 268
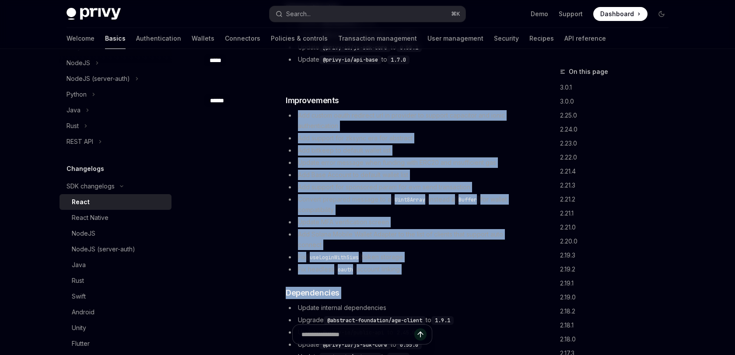
drag, startPoint x: 435, startPoint y: 280, endPoint x: 454, endPoint y: 121, distance: 160.0
click at [454, 121] on div "​ Improvements Add custom oauth redirect url in provider to support capacitor a…" at bounding box center [402, 228] width 233 height 268
click at [459, 106] on h3 "​ Improvements" at bounding box center [402, 100] width 233 height 12
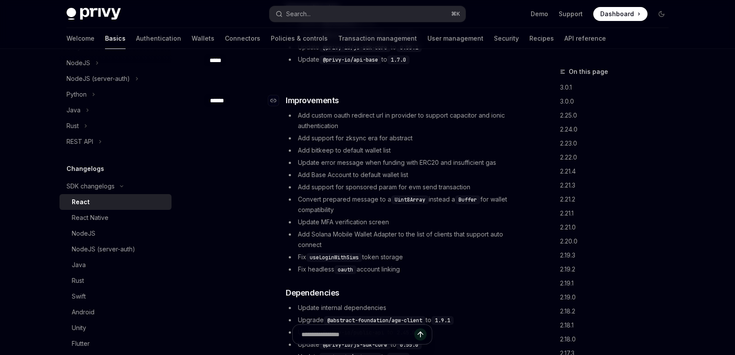
click at [459, 106] on h3 "​ Improvements" at bounding box center [402, 100] width 233 height 12
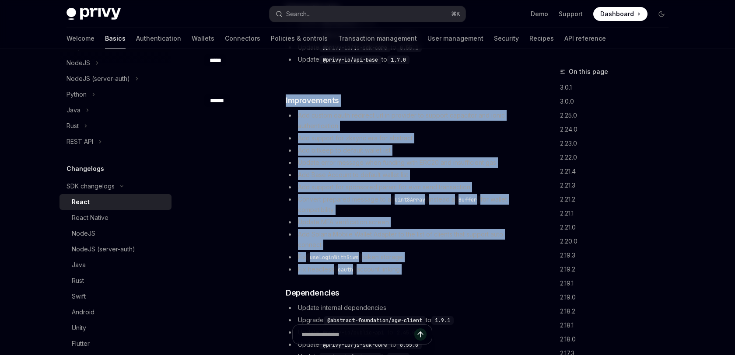
drag, startPoint x: 459, startPoint y: 106, endPoint x: 435, endPoint y: 270, distance: 166.2
click at [435, 270] on div "​ Improvements Add custom oauth redirect url in provider to support capacitor a…" at bounding box center [402, 228] width 233 height 268
click at [435, 270] on li "Fix headless oauth account linking" at bounding box center [402, 269] width 233 height 10
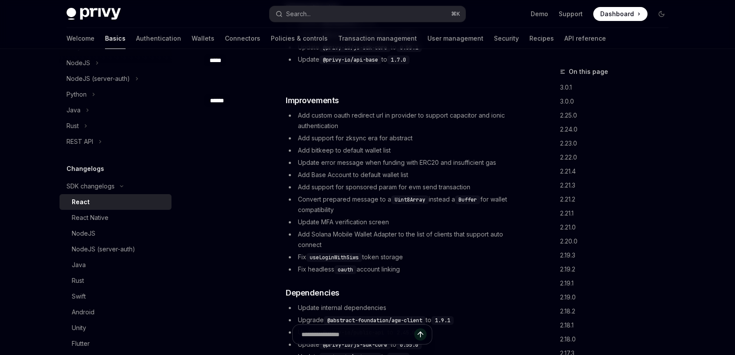
click at [435, 270] on li "Fix headless oauth account linking" at bounding box center [402, 269] width 233 height 10
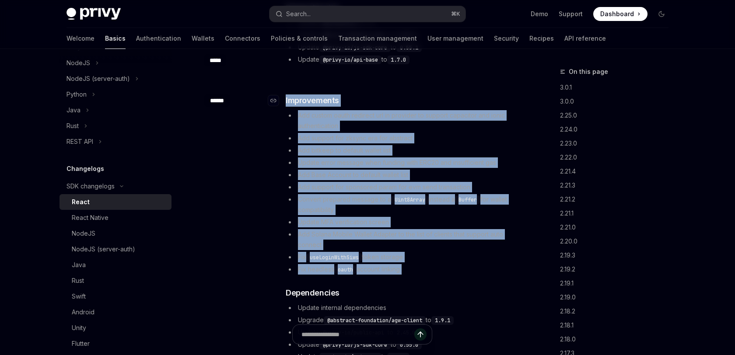
drag, startPoint x: 435, startPoint y: 270, endPoint x: 464, endPoint y: 95, distance: 177.3
click at [464, 95] on div "​ Improvements Add custom oauth redirect url in provider to support capacitor a…" at bounding box center [402, 228] width 233 height 268
click at [464, 95] on h3 "​ Improvements" at bounding box center [402, 100] width 233 height 12
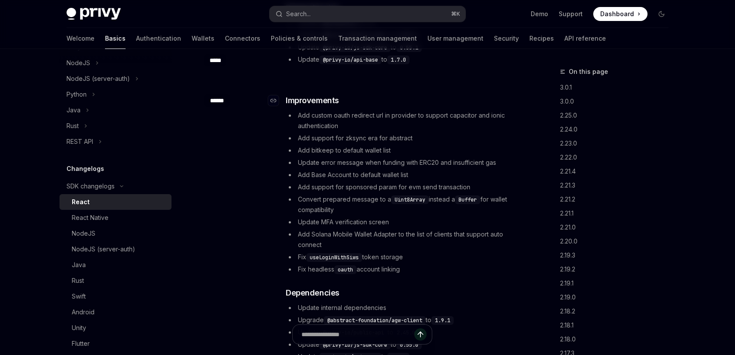
click at [464, 95] on h3 "​ Improvements" at bounding box center [402, 100] width 233 height 12
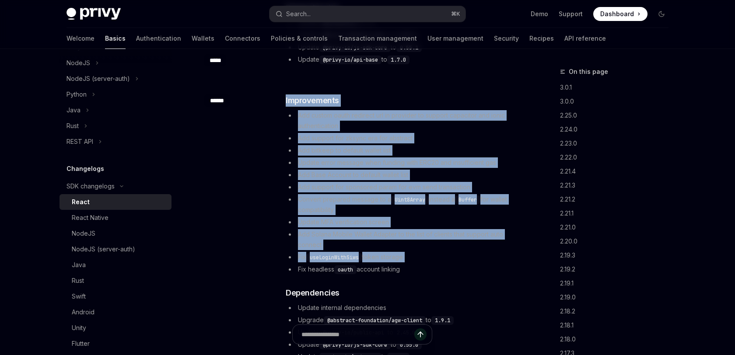
drag, startPoint x: 464, startPoint y: 95, endPoint x: 428, endPoint y: 262, distance: 170.2
click at [428, 262] on div "​ Improvements Add custom oauth redirect url in provider to support capacitor a…" at bounding box center [402, 228] width 233 height 268
click at [428, 262] on li "Fix useLoginWithSiws token storage" at bounding box center [402, 257] width 233 height 10
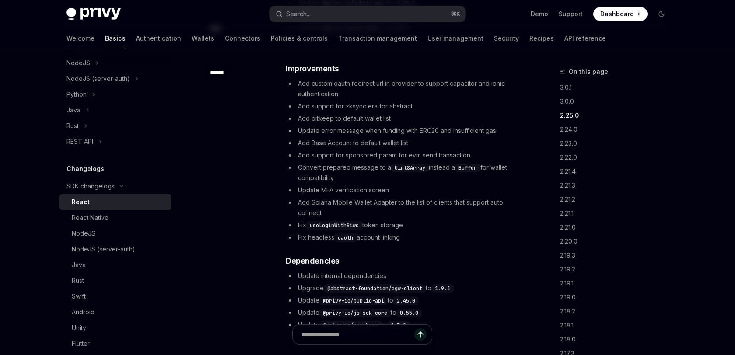
click at [428, 262] on h3 "​ Dependencies" at bounding box center [402, 261] width 233 height 12
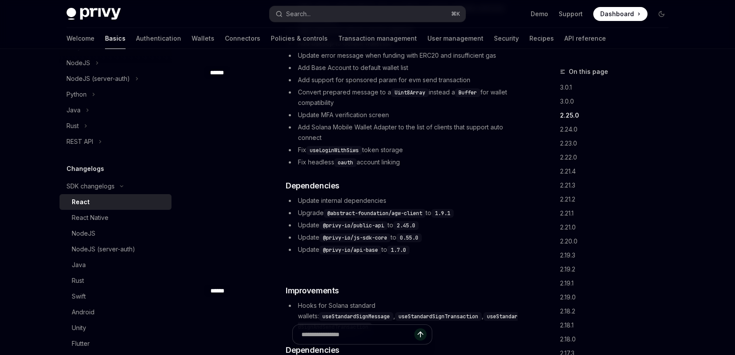
click at [428, 262] on div "​ ****** ​ Improvements Add custom oauth redirect url in provider to support ca…" at bounding box center [361, 121] width 315 height 297
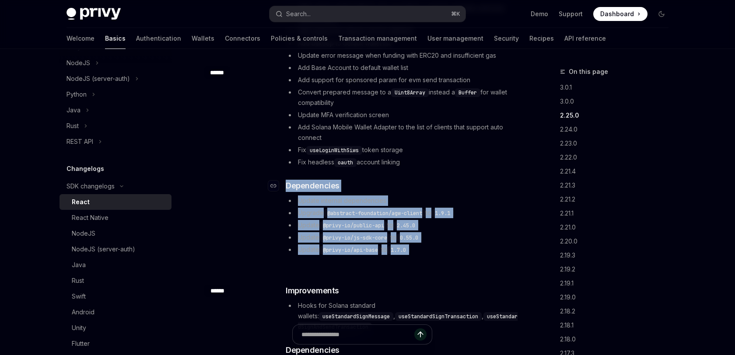
drag, startPoint x: 428, startPoint y: 262, endPoint x: 450, endPoint y: 185, distance: 79.3
click at [450, 185] on div "​ ****** ​ Improvements Add custom oauth redirect url in provider to support ca…" at bounding box center [361, 121] width 315 height 297
click at [450, 185] on h3 "​ Dependencies" at bounding box center [402, 186] width 233 height 12
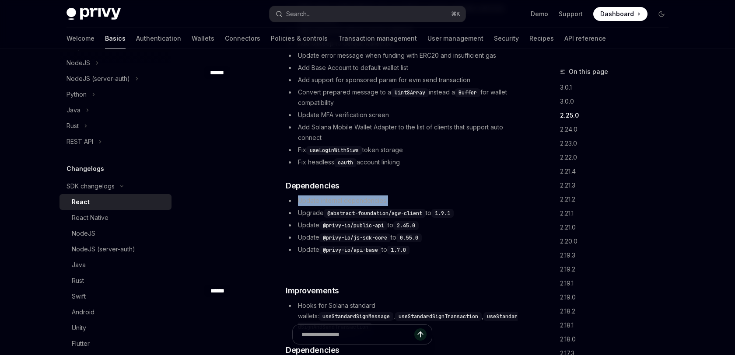
drag, startPoint x: 450, startPoint y: 185, endPoint x: 449, endPoint y: 204, distance: 18.4
click at [449, 204] on div "​ Improvements Add custom oauth redirect url in provider to support capacitor a…" at bounding box center [402, 121] width 233 height 268
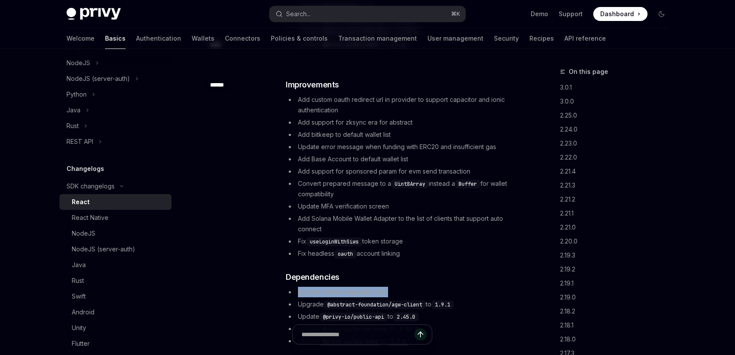
drag, startPoint x: 442, startPoint y: 253, endPoint x: 448, endPoint y: 60, distance: 193.0
click at [443, 83] on h3 "​ Improvements" at bounding box center [402, 85] width 233 height 12
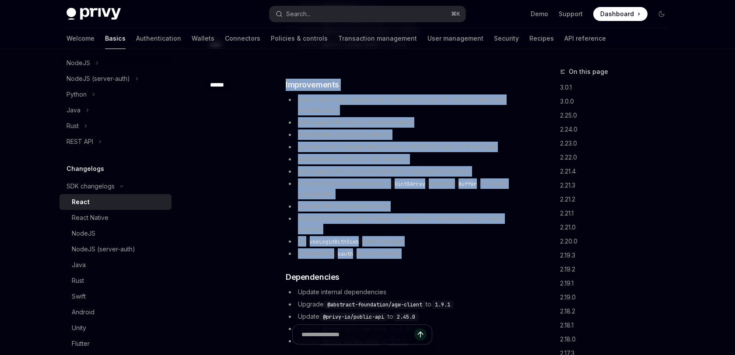
drag, startPoint x: 443, startPoint y: 83, endPoint x: 443, endPoint y: 254, distance: 171.5
click at [443, 254] on div "​ Improvements Add custom oauth redirect url in provider to support capacitor a…" at bounding box center [402, 213] width 233 height 268
click at [443, 254] on li "Fix headless oauth account linking" at bounding box center [402, 253] width 233 height 10
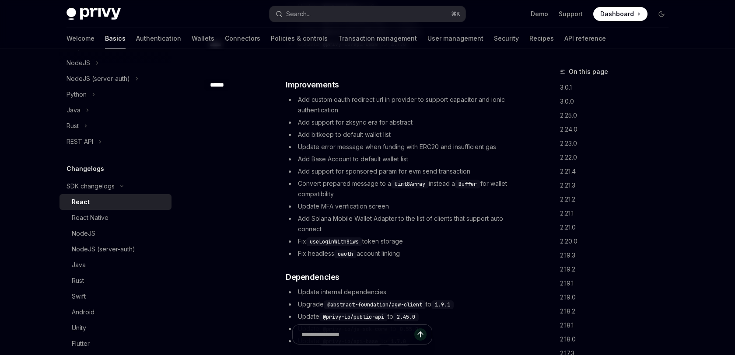
click at [443, 254] on li "Fix headless oauth account linking" at bounding box center [402, 253] width 233 height 10
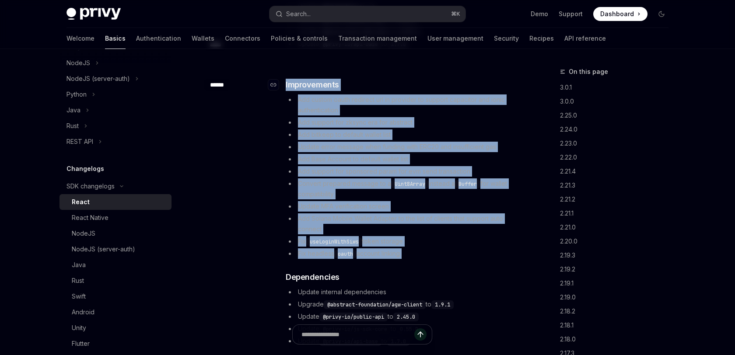
drag, startPoint x: 443, startPoint y: 254, endPoint x: 461, endPoint y: 88, distance: 167.2
click at [461, 88] on div "​ Improvements Add custom oauth redirect url in provider to support capacitor a…" at bounding box center [402, 213] width 233 height 268
click at [461, 88] on h3 "​ Improvements" at bounding box center [402, 85] width 233 height 12
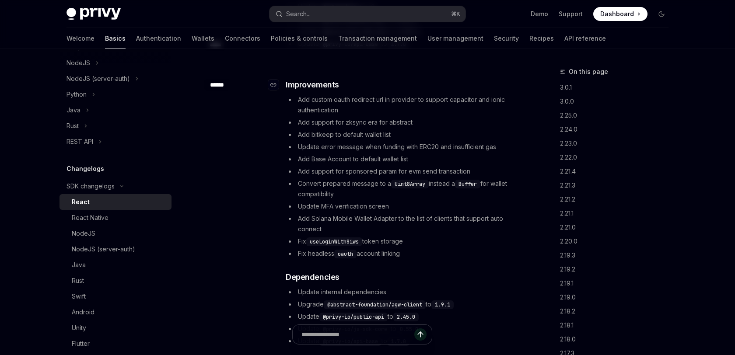
click at [461, 88] on h3 "​ Improvements" at bounding box center [402, 85] width 233 height 12
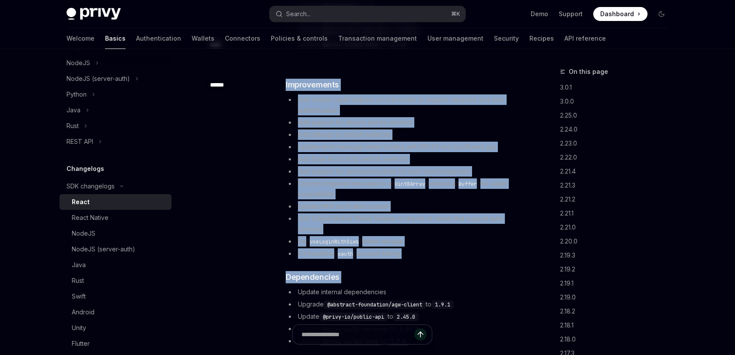
drag, startPoint x: 461, startPoint y: 88, endPoint x: 430, endPoint y: 269, distance: 183.2
click at [430, 269] on div "​ Improvements Add custom oauth redirect url in provider to support capacitor a…" at bounding box center [402, 213] width 233 height 268
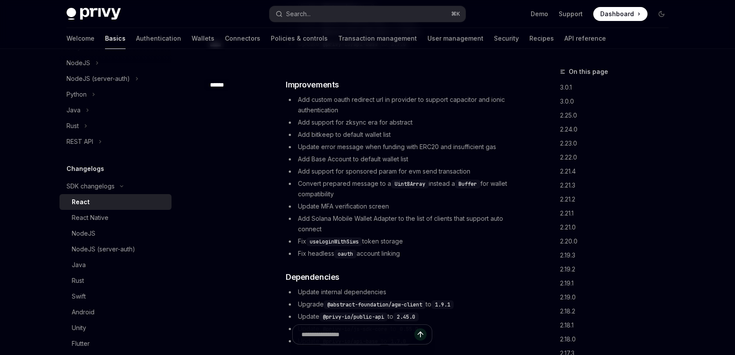
click at [430, 269] on div "​ Improvements Add custom oauth redirect url in provider to support capacitor a…" at bounding box center [402, 213] width 233 height 268
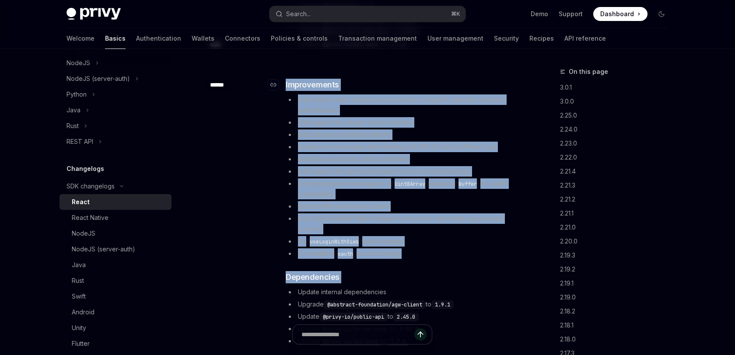
drag, startPoint x: 430, startPoint y: 269, endPoint x: 449, endPoint y: 81, distance: 188.6
click at [449, 81] on div "​ Improvements Add custom oauth redirect url in provider to support capacitor a…" at bounding box center [402, 213] width 233 height 268
click at [449, 81] on h3 "​ Improvements" at bounding box center [402, 85] width 233 height 12
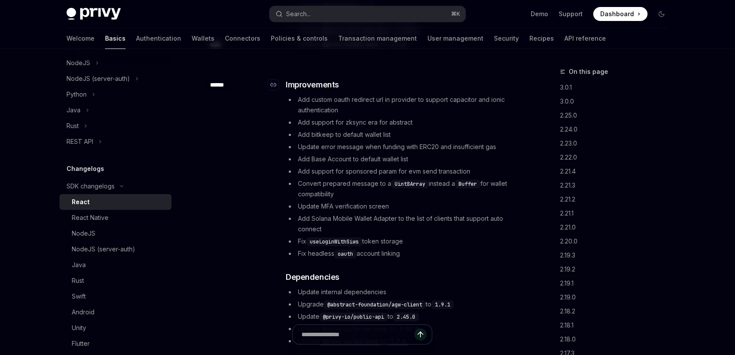
click at [449, 81] on h3 "​ Improvements" at bounding box center [402, 85] width 233 height 12
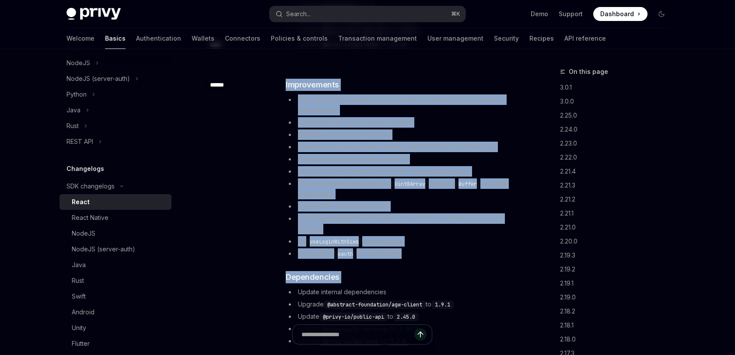
drag, startPoint x: 449, startPoint y: 81, endPoint x: 420, endPoint y: 260, distance: 181.6
click at [420, 260] on div "​ Improvements Add custom oauth redirect url in provider to support capacitor a…" at bounding box center [402, 213] width 233 height 268
drag, startPoint x: 420, startPoint y: 260, endPoint x: 448, endPoint y: 91, distance: 171.6
click at [448, 91] on div "​ Improvements Add custom oauth redirect url in provider to support capacitor a…" at bounding box center [402, 213] width 233 height 268
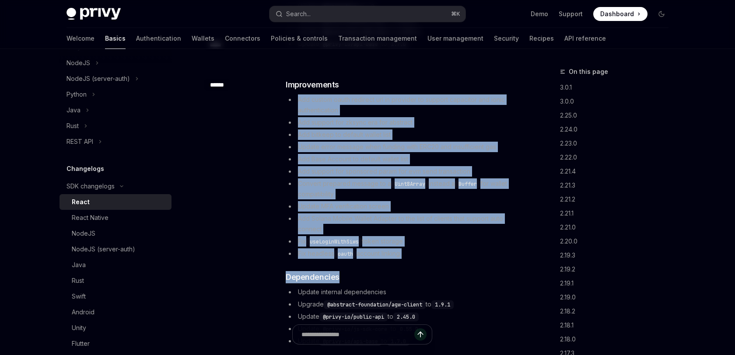
click at [448, 91] on div "​ Improvements Add custom oauth redirect url in provider to support capacitor a…" at bounding box center [402, 213] width 233 height 268
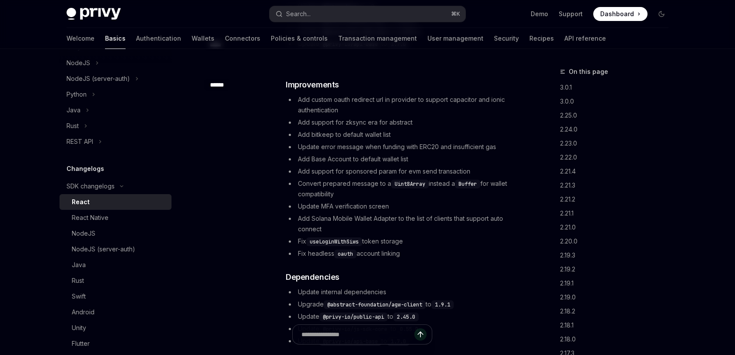
click at [448, 91] on div "​ Improvements Add custom oauth redirect url in provider to support capacitor a…" at bounding box center [402, 213] width 233 height 268
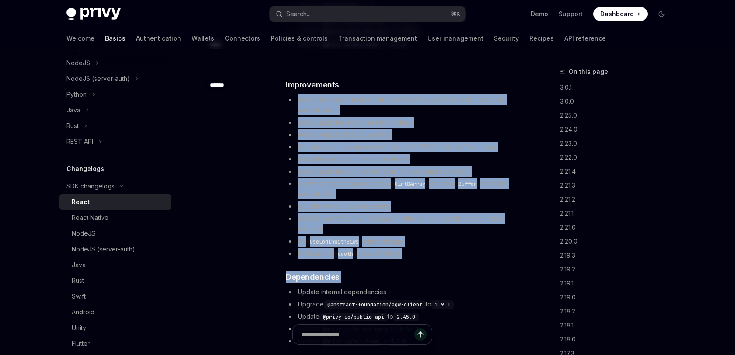
drag, startPoint x: 448, startPoint y: 91, endPoint x: 427, endPoint y: 263, distance: 173.3
click at [427, 263] on div "​ Improvements Add custom oauth redirect url in provider to support capacitor a…" at bounding box center [402, 213] width 233 height 268
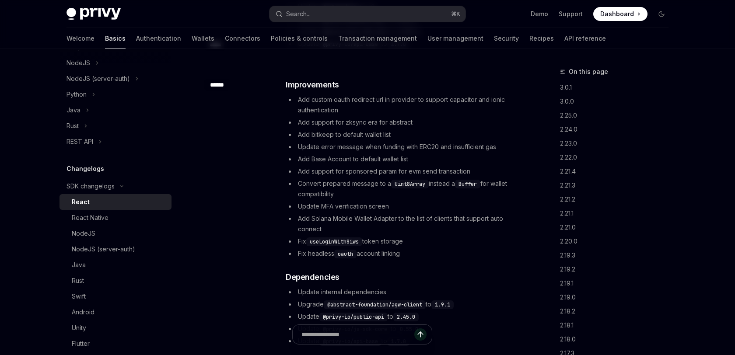
click at [427, 263] on div "​ Improvements Add custom oauth redirect url in provider to support capacitor a…" at bounding box center [402, 213] width 233 height 268
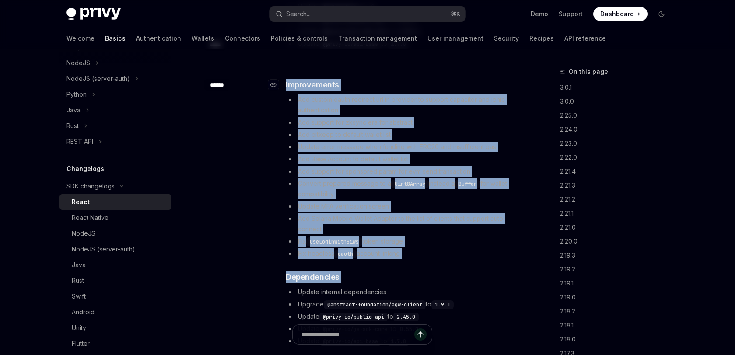
drag, startPoint x: 427, startPoint y: 263, endPoint x: 451, endPoint y: 82, distance: 182.8
click at [451, 82] on div "​ Improvements Add custom oauth redirect url in provider to support capacitor a…" at bounding box center [402, 213] width 233 height 268
click at [451, 82] on h3 "​ Improvements" at bounding box center [402, 85] width 233 height 12
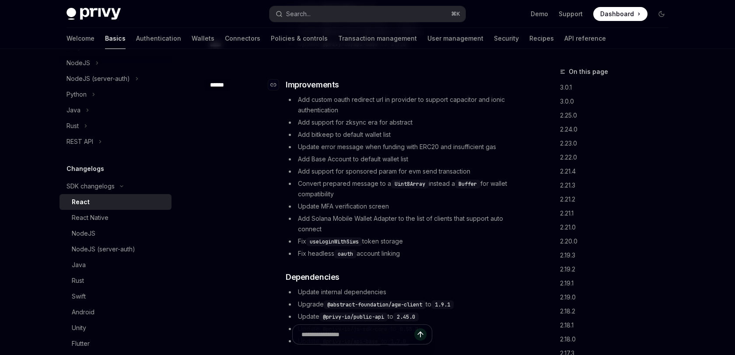
click at [451, 82] on h3 "​ Improvements" at bounding box center [402, 85] width 233 height 12
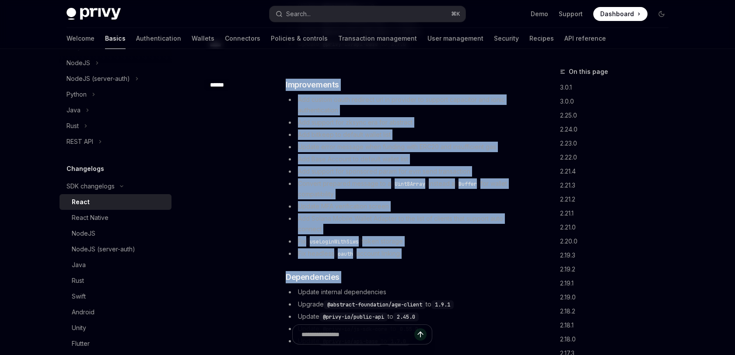
drag, startPoint x: 451, startPoint y: 82, endPoint x: 425, endPoint y: 262, distance: 181.7
click at [425, 262] on div "​ Improvements Add custom oauth redirect url in provider to support capacitor a…" at bounding box center [402, 213] width 233 height 268
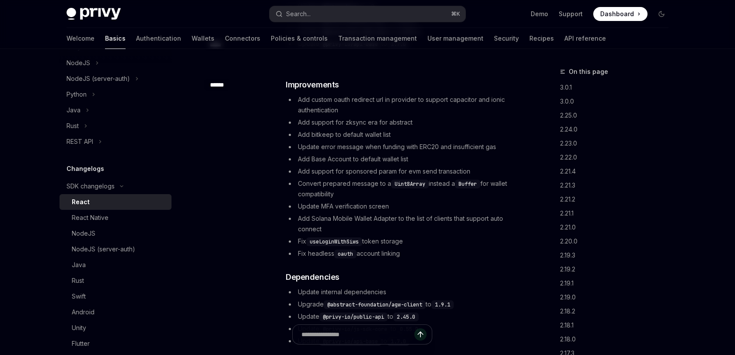
click at [425, 262] on div "​ Improvements Add custom oauth redirect url in provider to support capacitor a…" at bounding box center [402, 213] width 233 height 268
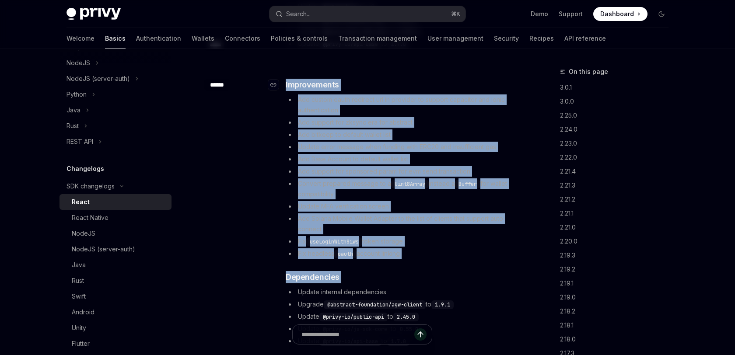
drag, startPoint x: 425, startPoint y: 262, endPoint x: 451, endPoint y: 82, distance: 181.1
click at [451, 82] on div "​ Improvements Add custom oauth redirect url in provider to support capacitor a…" at bounding box center [402, 213] width 233 height 268
click at [451, 82] on h3 "​ Improvements" at bounding box center [402, 85] width 233 height 12
drag, startPoint x: 451, startPoint y: 82, endPoint x: 424, endPoint y: 263, distance: 182.6
click at [424, 263] on div "​ Improvements Add custom oauth redirect url in provider to support capacitor a…" at bounding box center [402, 213] width 233 height 268
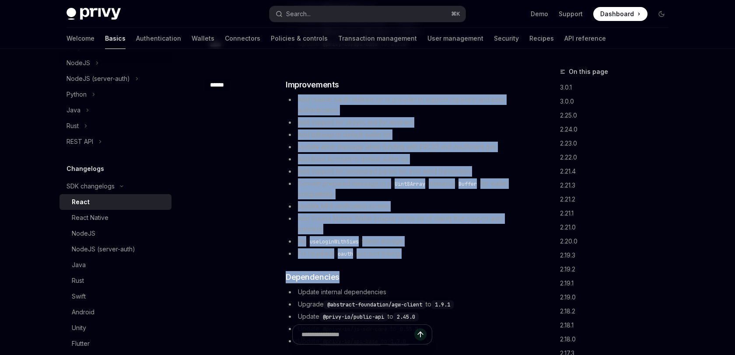
click at [424, 263] on div "​ Improvements Add custom oauth redirect url in provider to support capacitor a…" at bounding box center [402, 213] width 233 height 268
